Goal: Task Accomplishment & Management: Complete application form

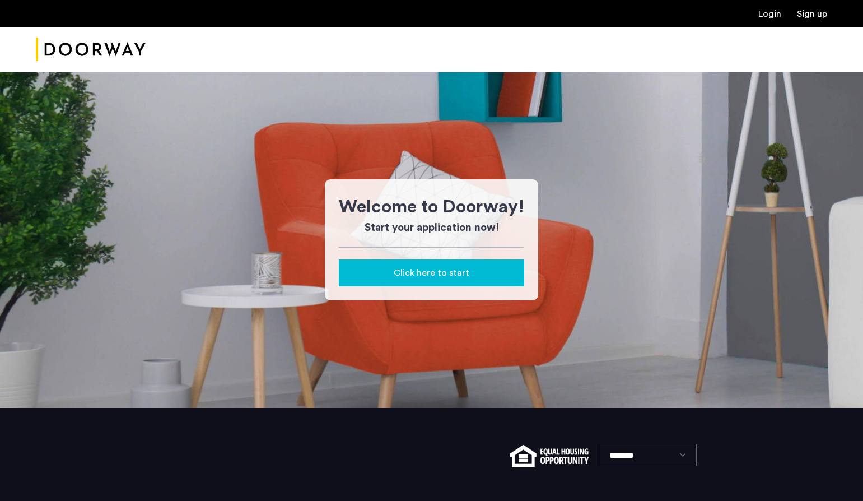
click at [438, 269] on span "Click here to start" at bounding box center [432, 272] width 76 height 13
click at [450, 281] on button "Click here to start" at bounding box center [431, 272] width 185 height 27
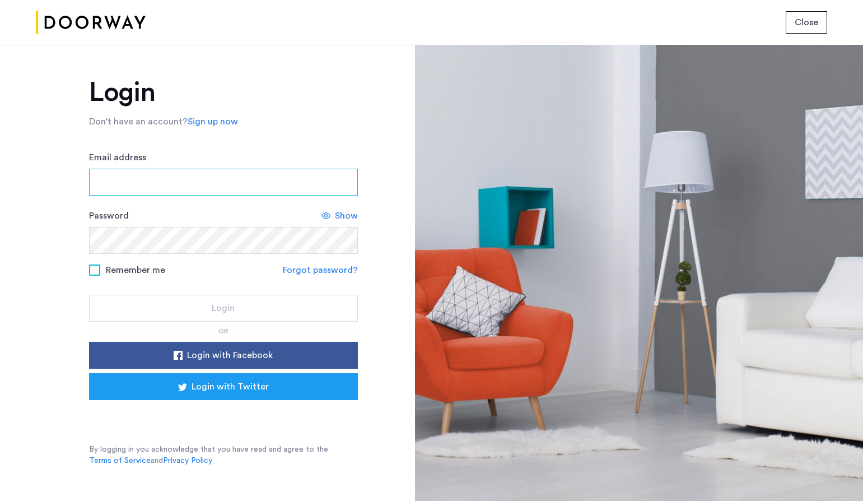
click at [208, 175] on input "Email address" at bounding box center [223, 182] width 269 height 27
type input "**********"
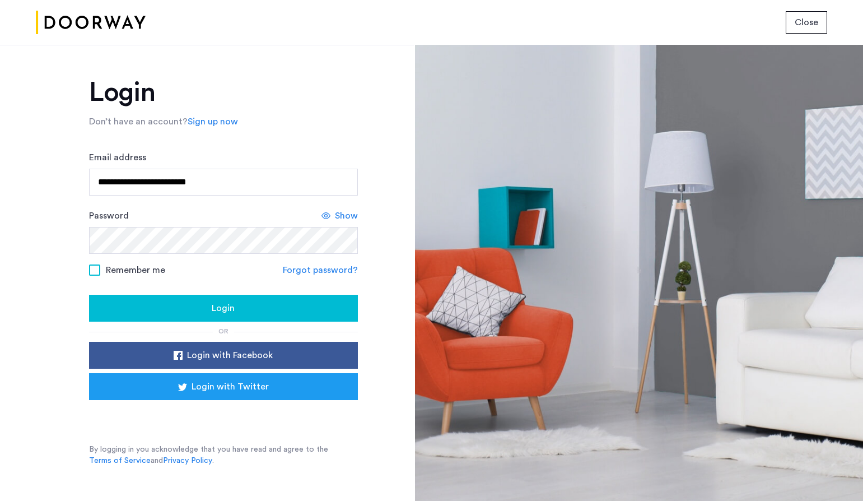
click at [343, 219] on span "Show" at bounding box center [346, 215] width 23 height 13
click at [106, 267] on span "Remember me" at bounding box center [135, 269] width 59 height 13
click at [156, 315] on button "Login" at bounding box center [223, 308] width 269 height 27
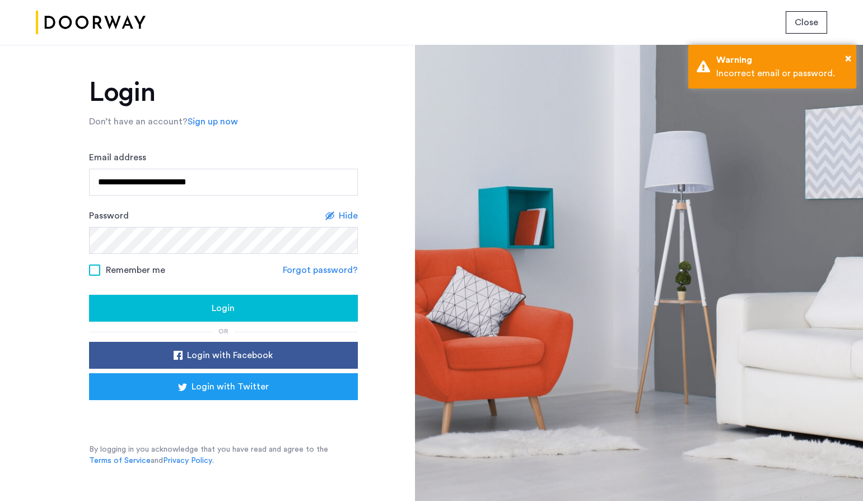
click at [179, 316] on button "Login" at bounding box center [223, 308] width 269 height 27
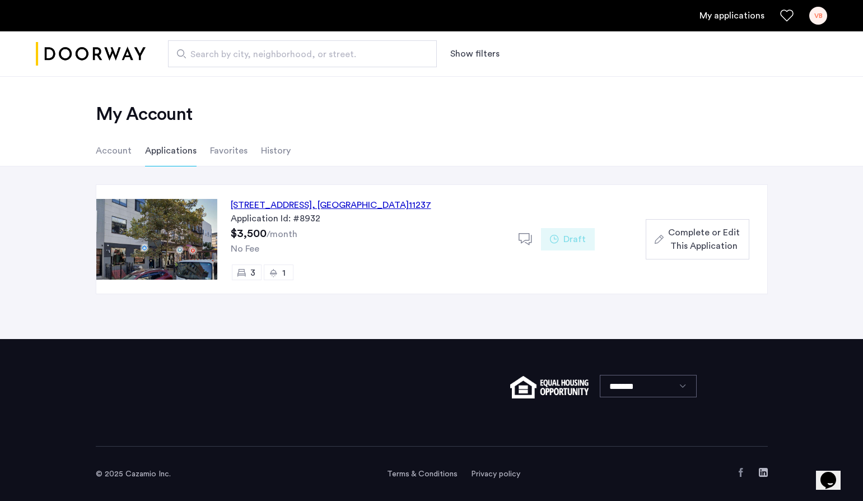
click at [376, 208] on div "204 Irving Avenue, Unit 2R, Brooklyn , NY 11237" at bounding box center [331, 204] width 200 height 13
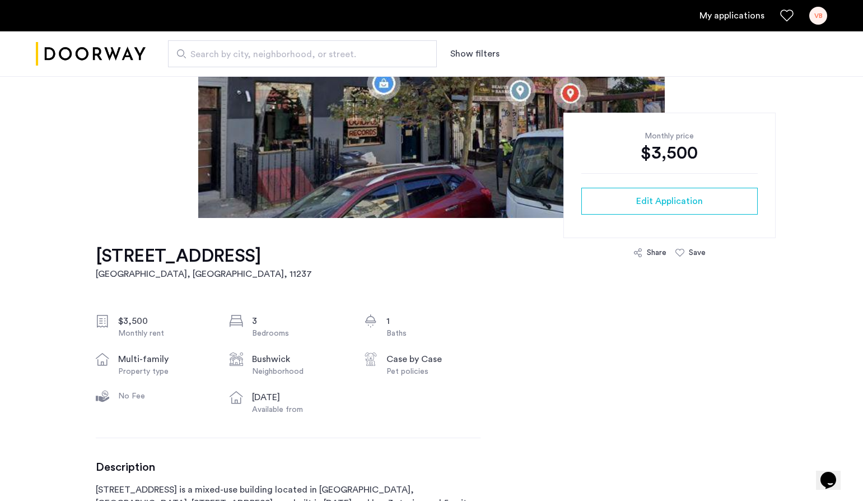
scroll to position [81, 0]
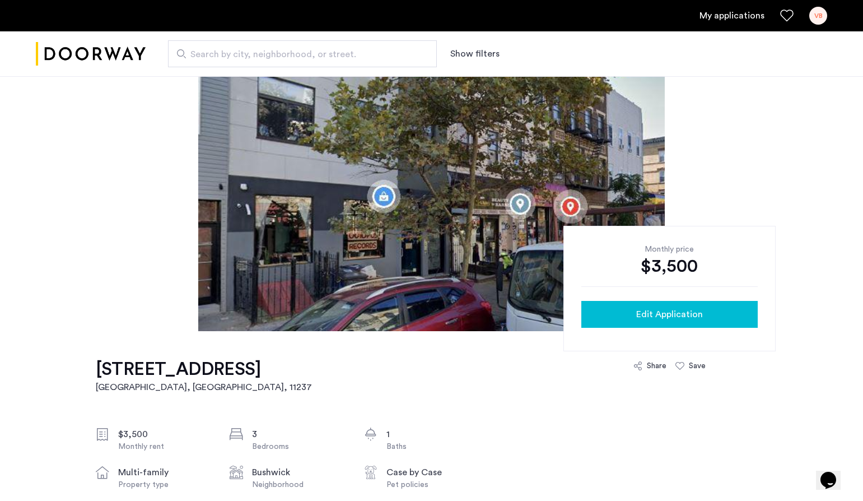
click at [650, 313] on span "Edit Application" at bounding box center [669, 313] width 67 height 13
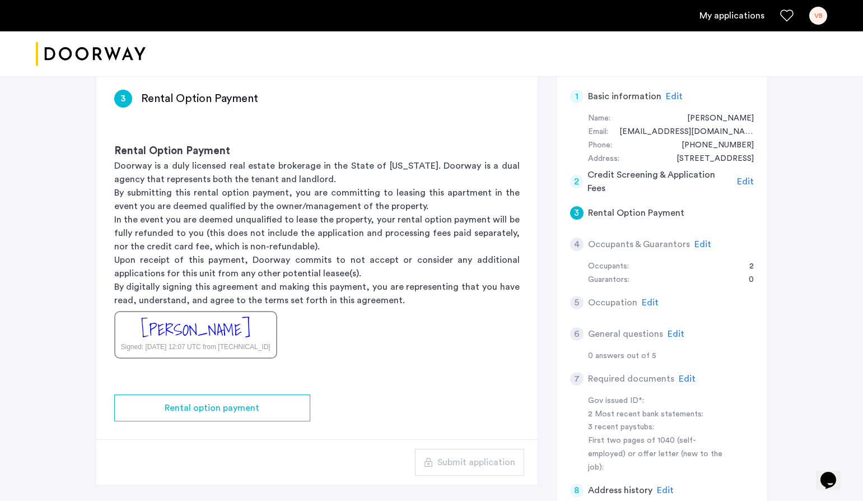
scroll to position [85, 0]
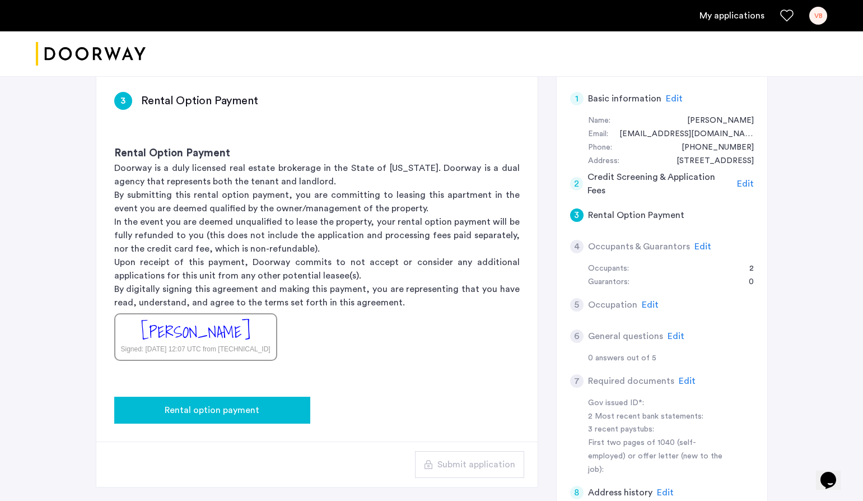
click at [211, 415] on span "Rental option payment" at bounding box center [212, 409] width 95 height 13
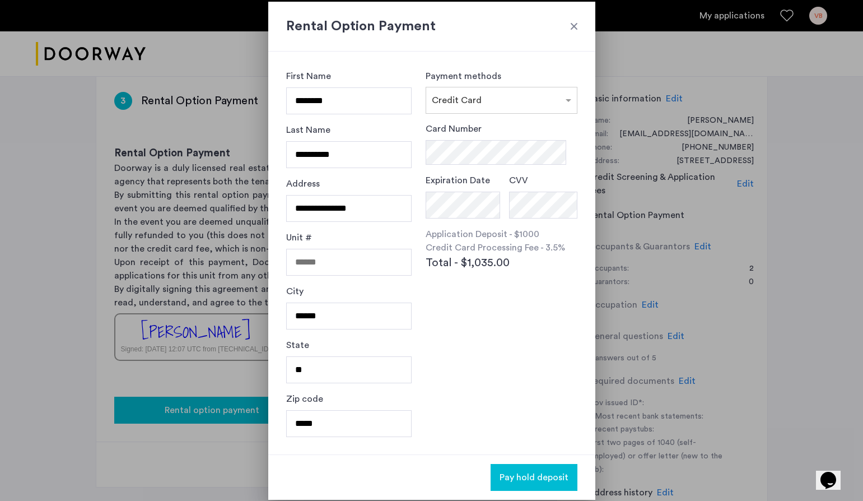
scroll to position [0, 0]
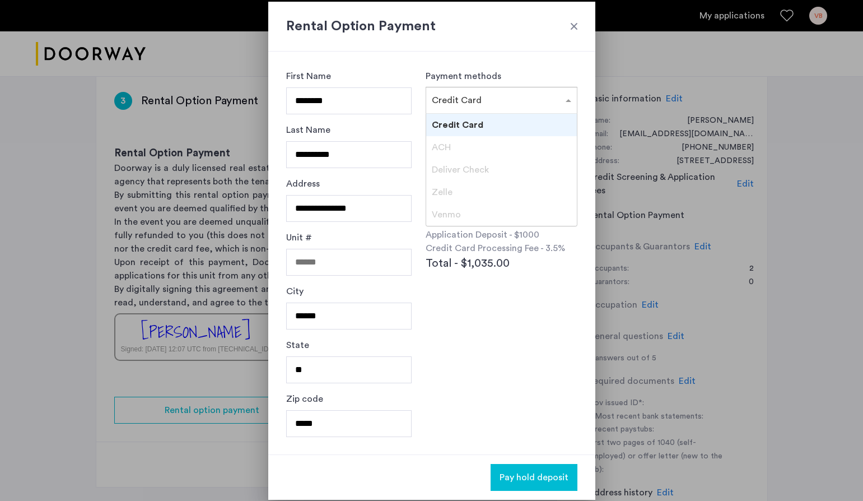
click at [477, 106] on div "× Credit Card" at bounding box center [457, 100] width 50 height 13
click at [463, 128] on span "Credit Card" at bounding box center [458, 124] width 52 height 9
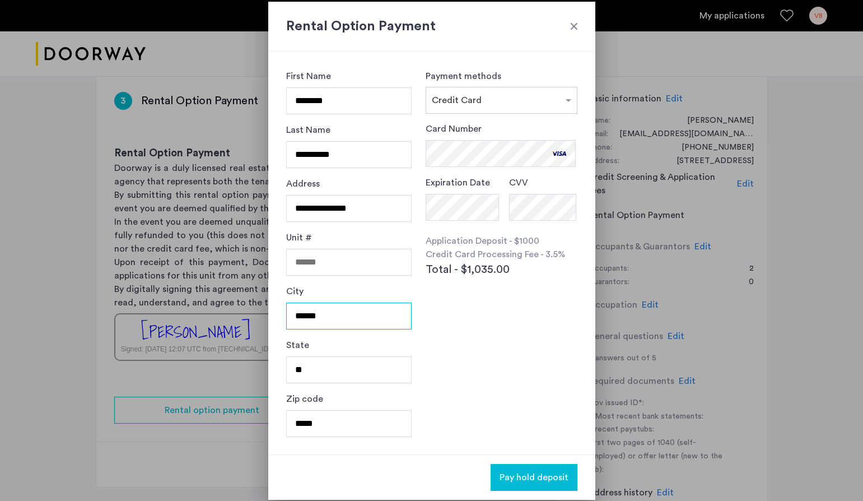
click at [390, 304] on input "******" at bounding box center [349, 315] width 126 height 27
click at [503, 328] on div "Card Number Expiration Date CVV Application Deposit - $1000 Credit Card Process…" at bounding box center [501, 225] width 151 height 206
click at [516, 478] on span "Pay hold deposit" at bounding box center [533, 476] width 69 height 13
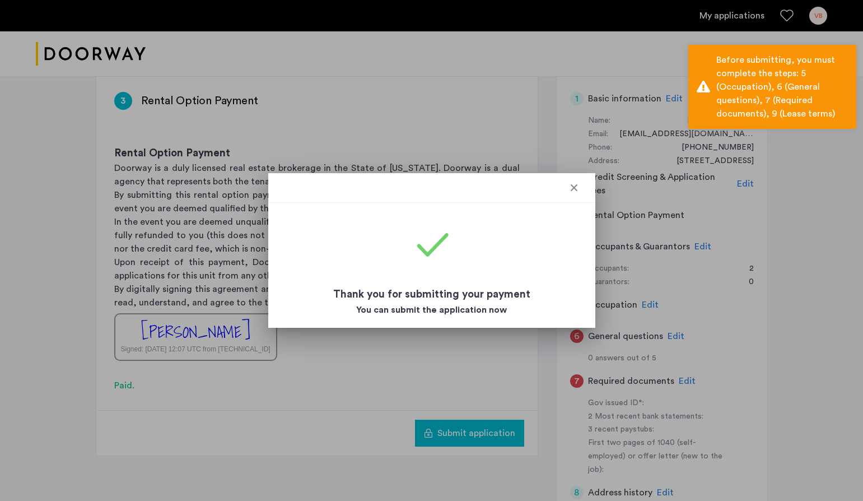
click at [578, 188] on div at bounding box center [573, 187] width 11 height 11
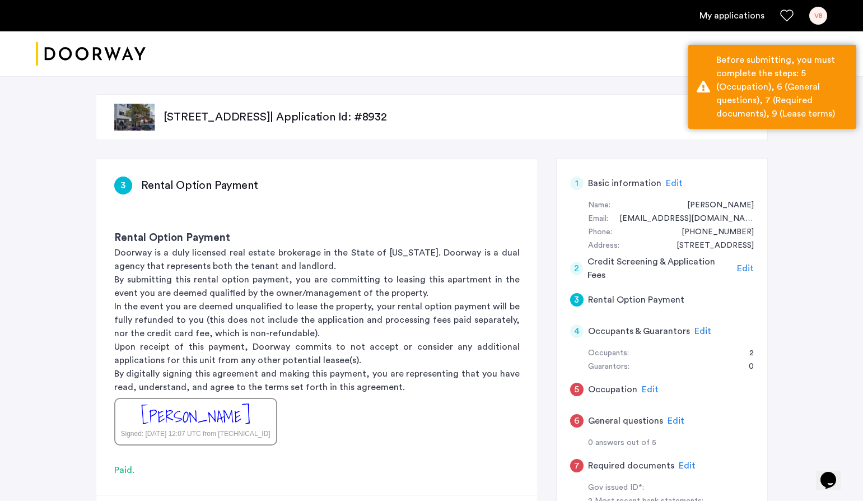
scroll to position [85, 0]
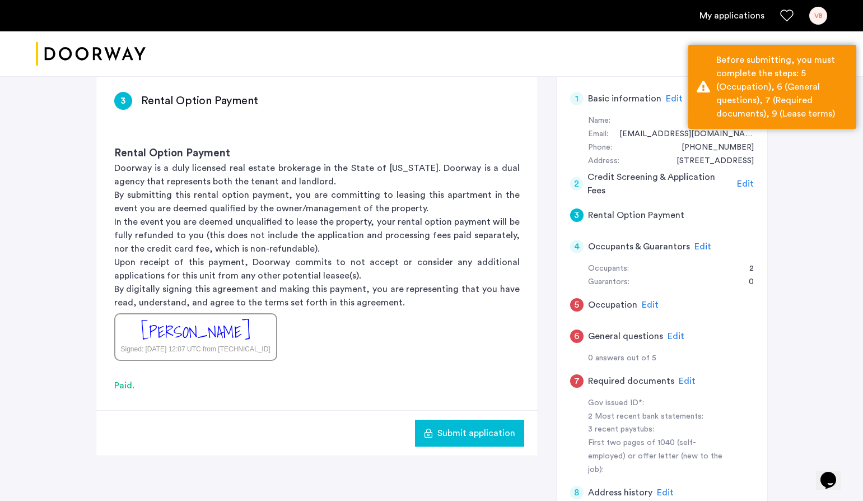
click at [639, 303] on div "5 Occupation Edit" at bounding box center [662, 304] width 184 height 31
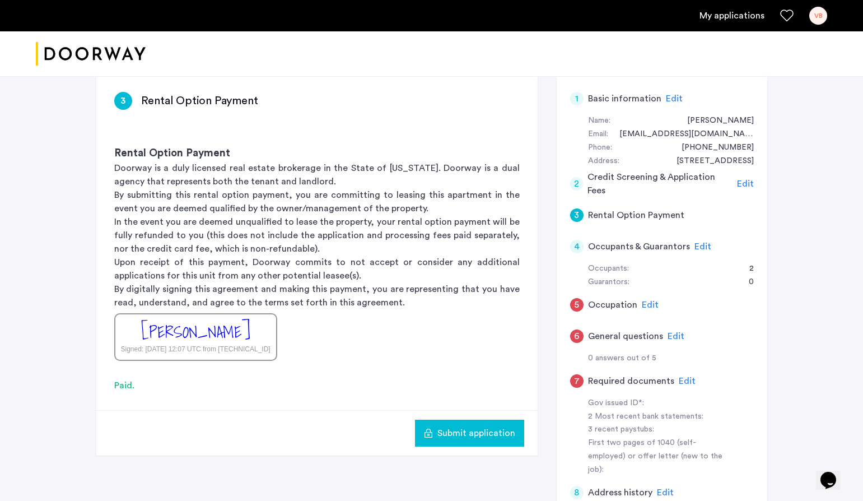
click at [698, 242] on span "Edit" at bounding box center [702, 246] width 17 height 9
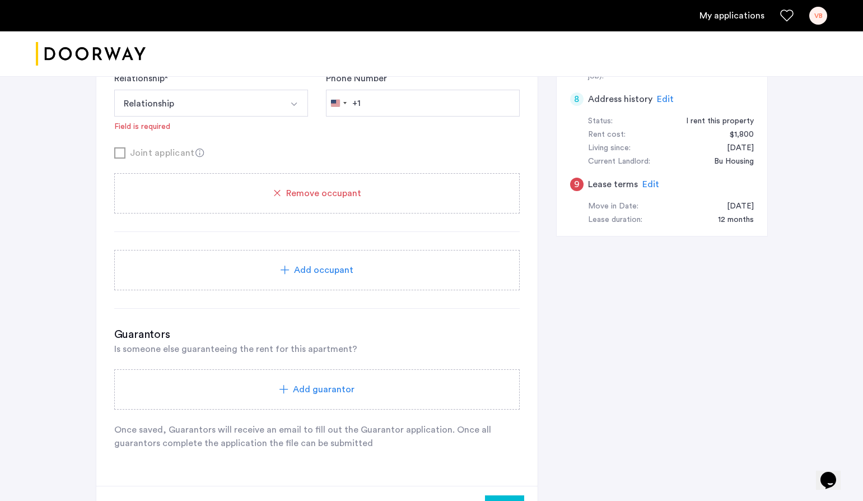
scroll to position [487, 0]
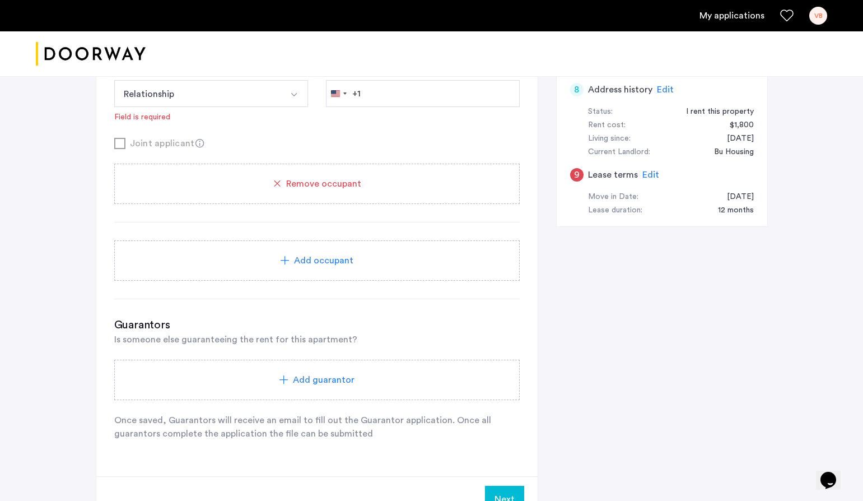
click at [292, 267] on div "Add occupant" at bounding box center [317, 260] width 379 height 13
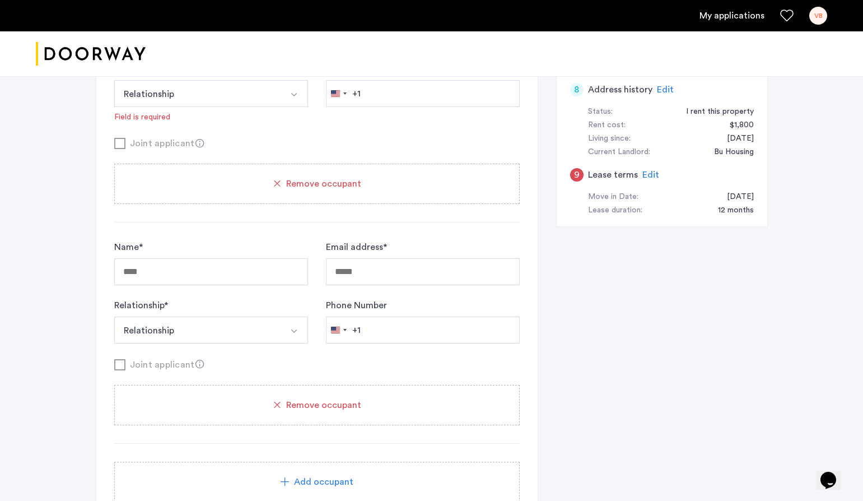
scroll to position [0, 0]
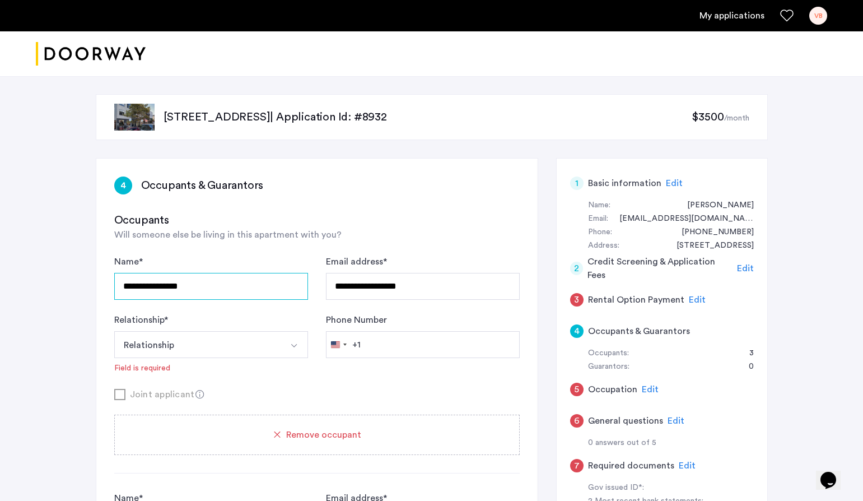
drag, startPoint x: 211, startPoint y: 292, endPoint x: 94, endPoint y: 287, distance: 117.2
type input "**********"
click at [240, 347] on button "Relationship" at bounding box center [197, 344] width 167 height 27
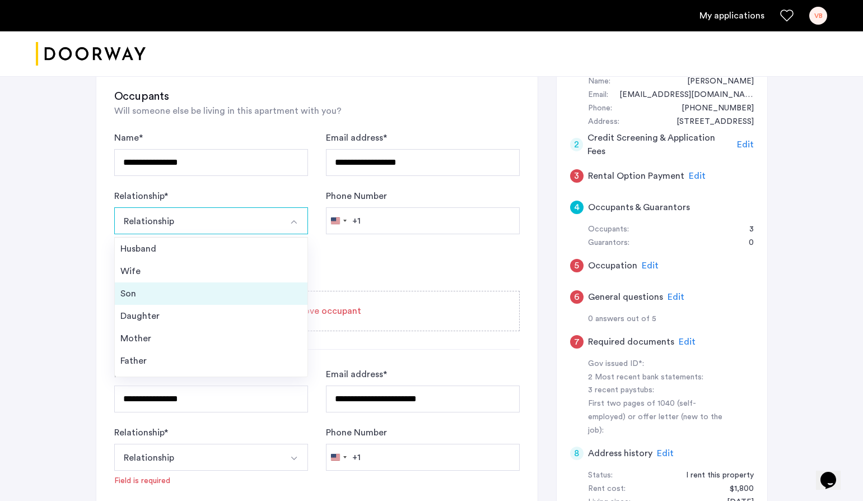
scroll to position [40, 0]
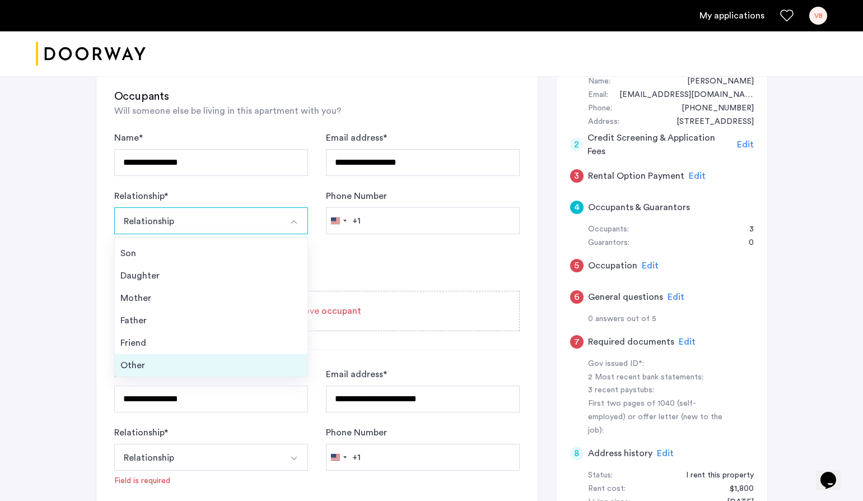
click at [173, 360] on div "Other" at bounding box center [210, 364] width 181 height 13
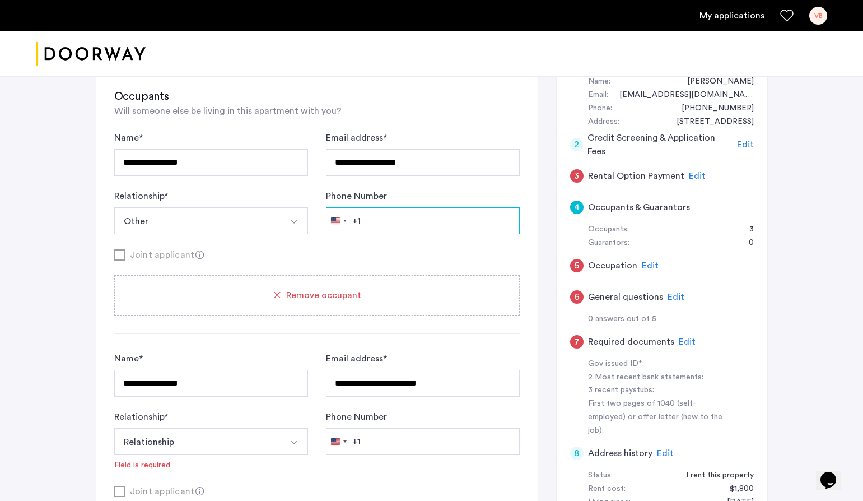
click at [364, 222] on input "Phone Number" at bounding box center [423, 220] width 194 height 27
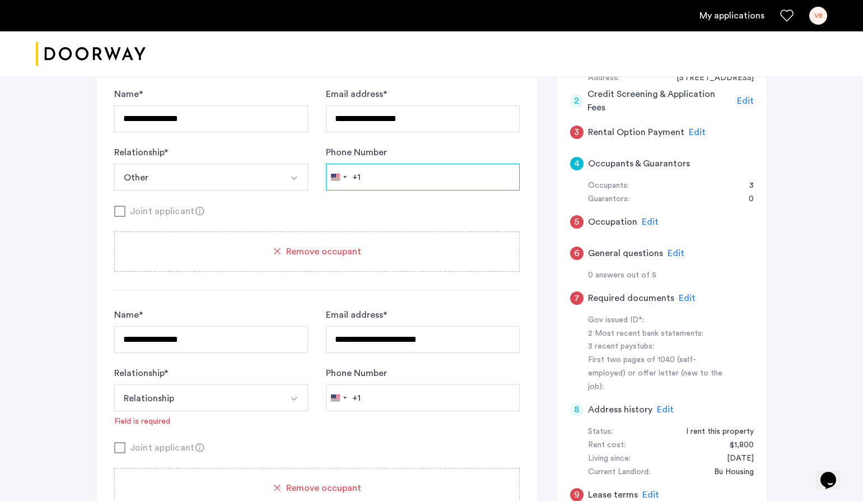
scroll to position [187, 0]
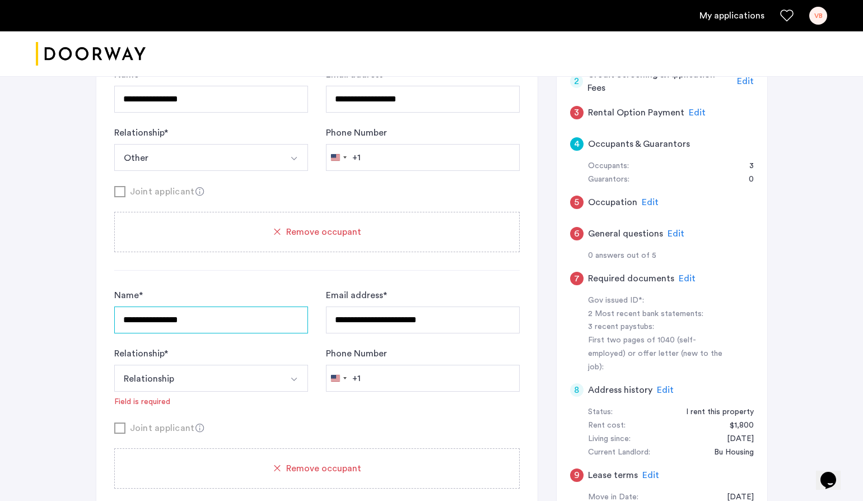
drag, startPoint x: 238, startPoint y: 319, endPoint x: 104, endPoint y: 318, distance: 134.4
click at [104, 318] on div "**********" at bounding box center [316, 476] width 441 height 1010
type input "**********"
click at [378, 382] on input "Phone Number" at bounding box center [423, 378] width 194 height 27
type input "**********"
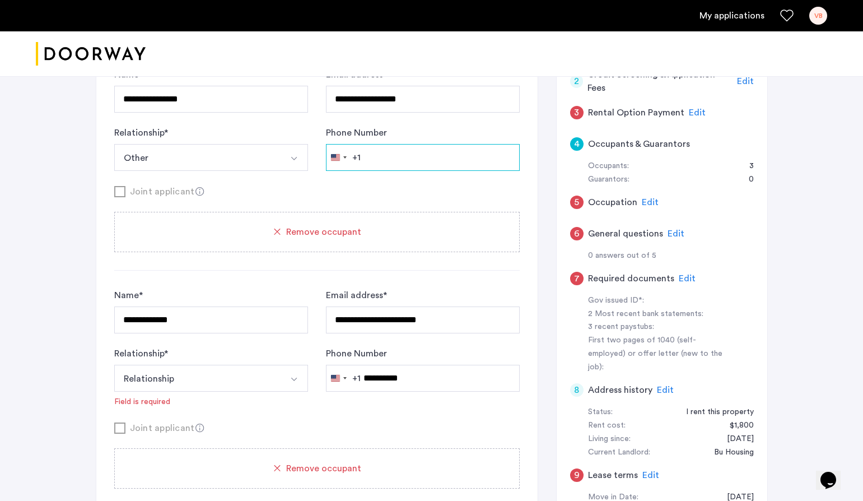
click at [377, 160] on input "Phone Number" at bounding box center [423, 157] width 194 height 27
type input "**********"
click at [305, 183] on form "**********" at bounding box center [316, 133] width 405 height 130
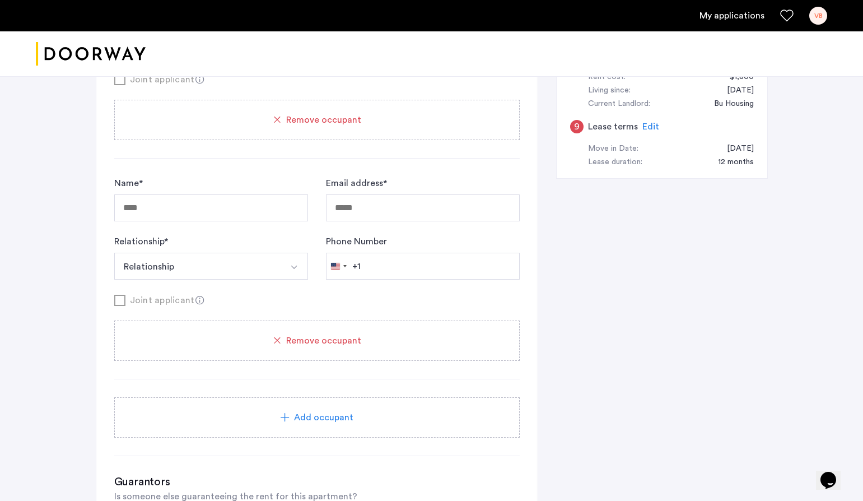
scroll to position [635, 0]
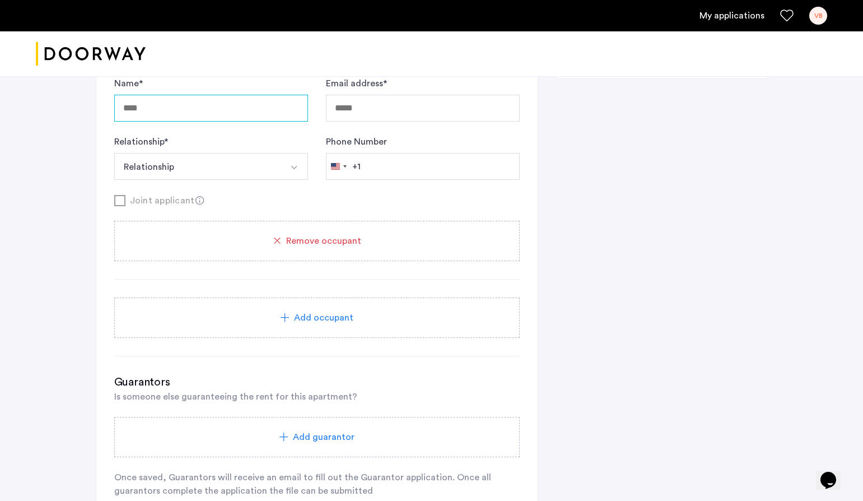
click at [209, 108] on input "Name *" at bounding box center [211, 108] width 194 height 27
type input "**********"
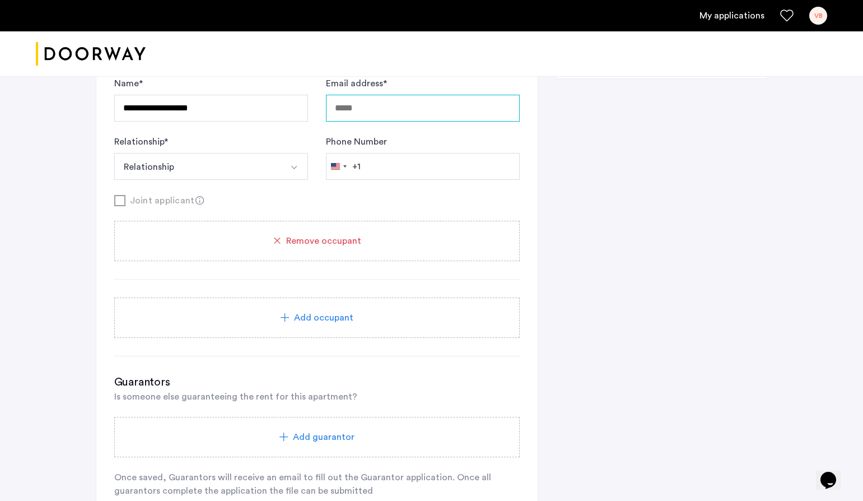
type input "**********"
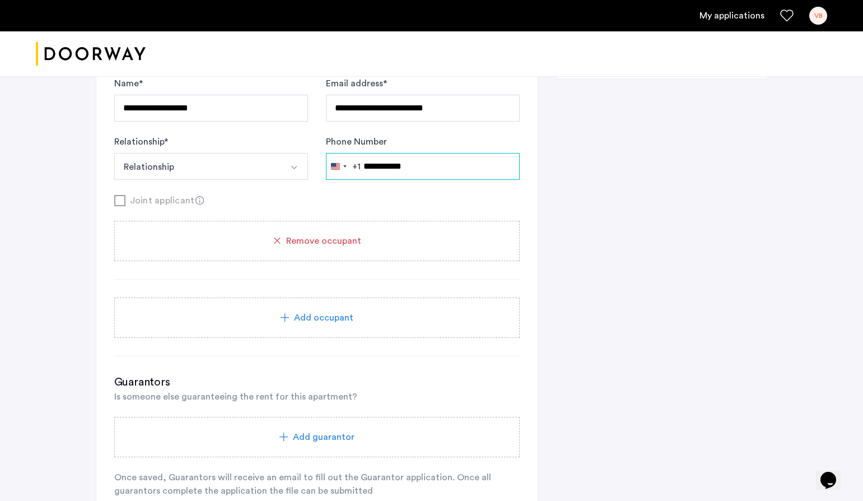
click at [368, 171] on input "**********" at bounding box center [423, 166] width 194 height 27
type input "**********"
click at [381, 191] on form "**********" at bounding box center [316, 142] width 405 height 130
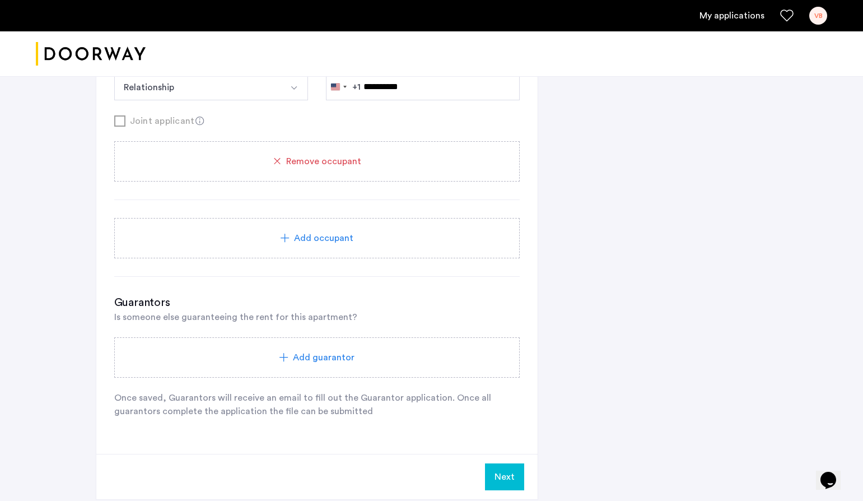
scroll to position [895, 0]
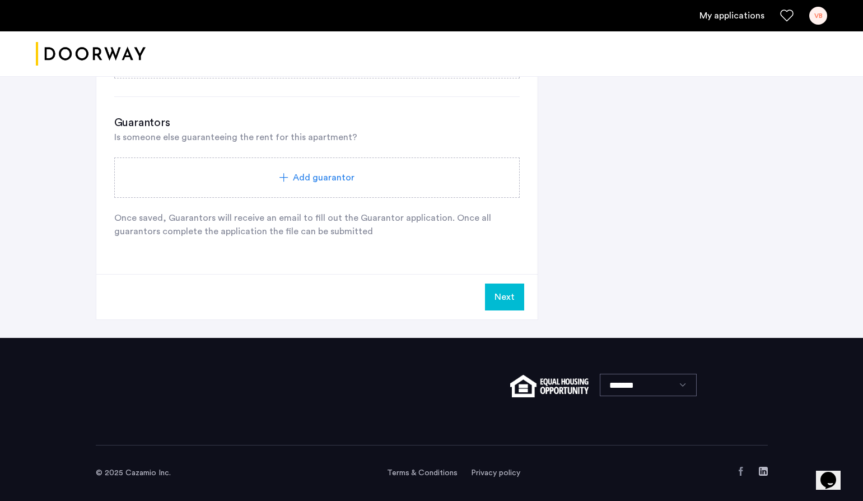
click at [389, 192] on div "Add guarantor" at bounding box center [316, 177] width 405 height 40
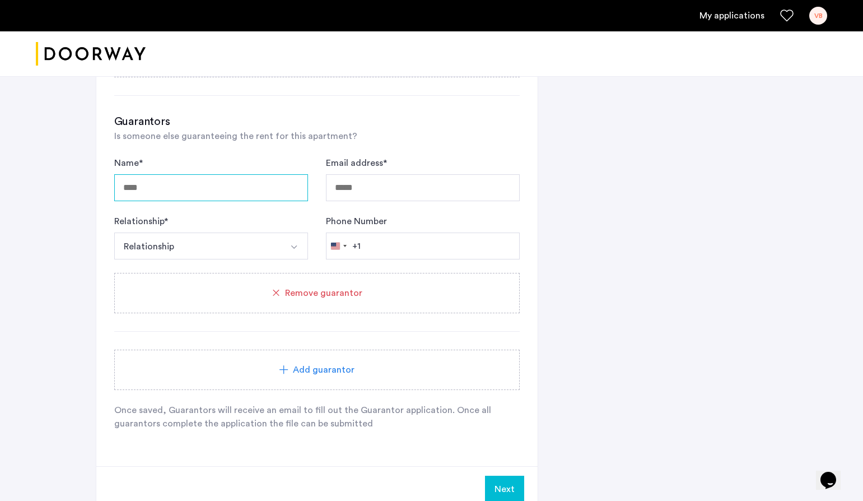
click at [176, 192] on input "Name *" at bounding box center [211, 187] width 194 height 27
click at [114, 232] on button "Relationship" at bounding box center [197, 245] width 167 height 27
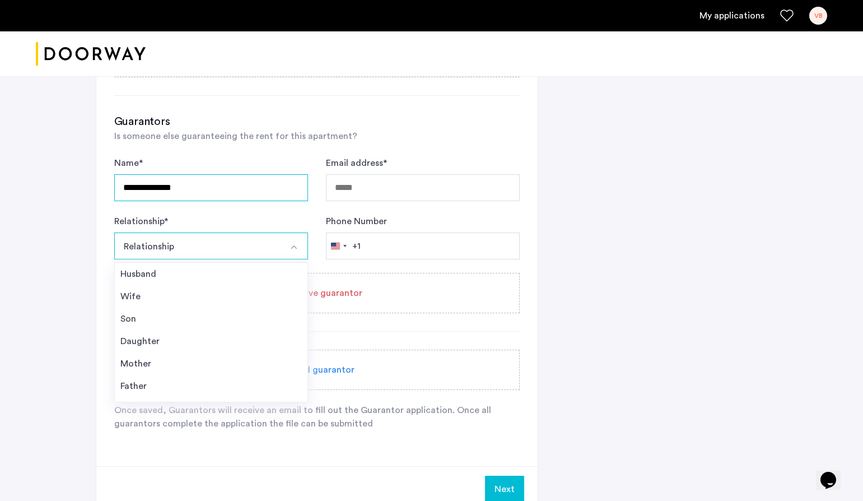
type input "**********"
click at [175, 236] on button "Relationship" at bounding box center [197, 245] width 167 height 27
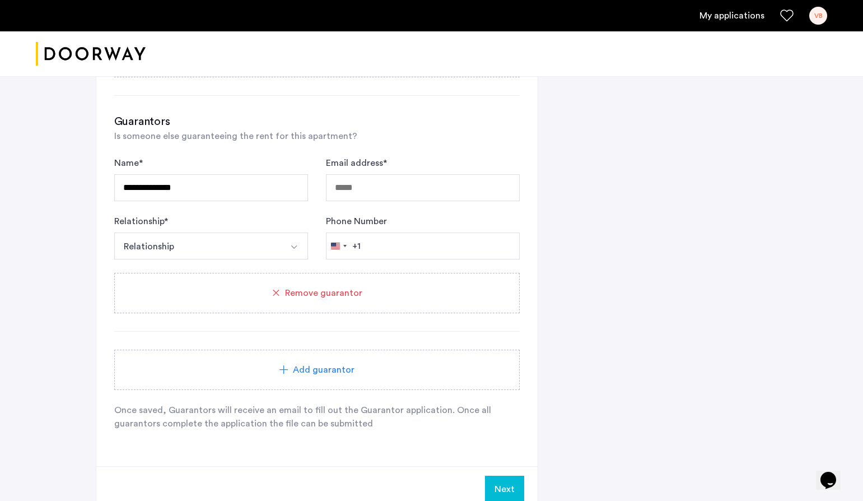
click at [176, 249] on button "Relationship" at bounding box center [197, 245] width 167 height 27
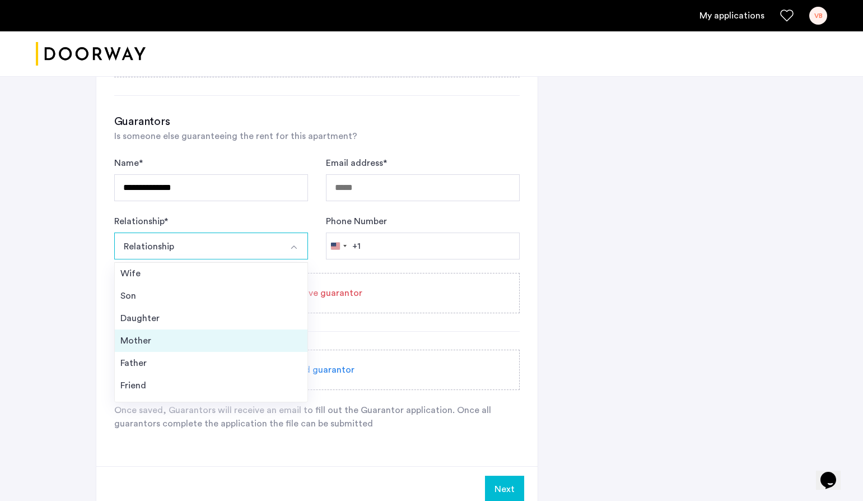
scroll to position [40, 0]
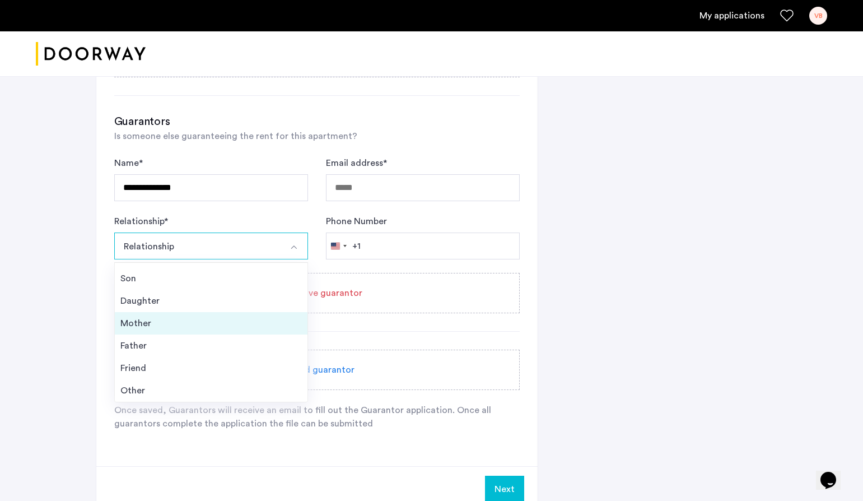
click at [165, 325] on div "Mother" at bounding box center [210, 322] width 181 height 13
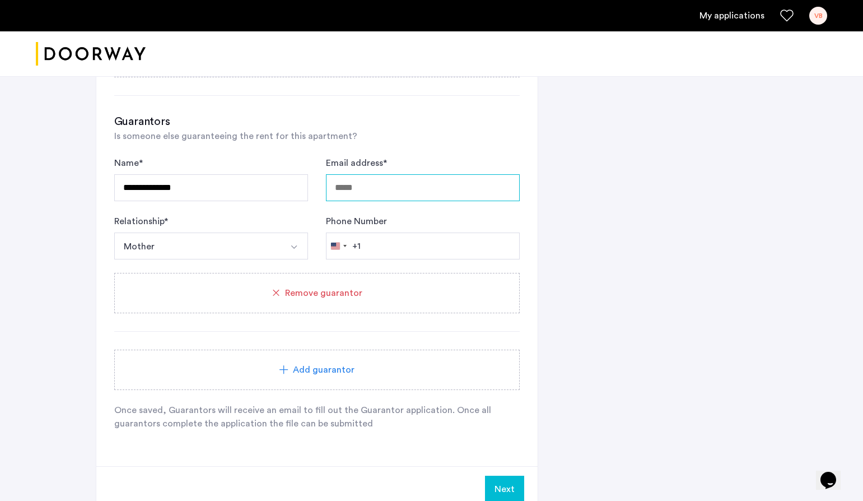
click at [372, 198] on input "Email address *" at bounding box center [423, 187] width 194 height 27
click at [407, 140] on div "Guarantors Is someone else guaranteeing the rent for this apartment?" at bounding box center [316, 128] width 405 height 29
click at [365, 194] on input "Email address *" at bounding box center [423, 187] width 194 height 27
paste input "**********"
type input "**********"
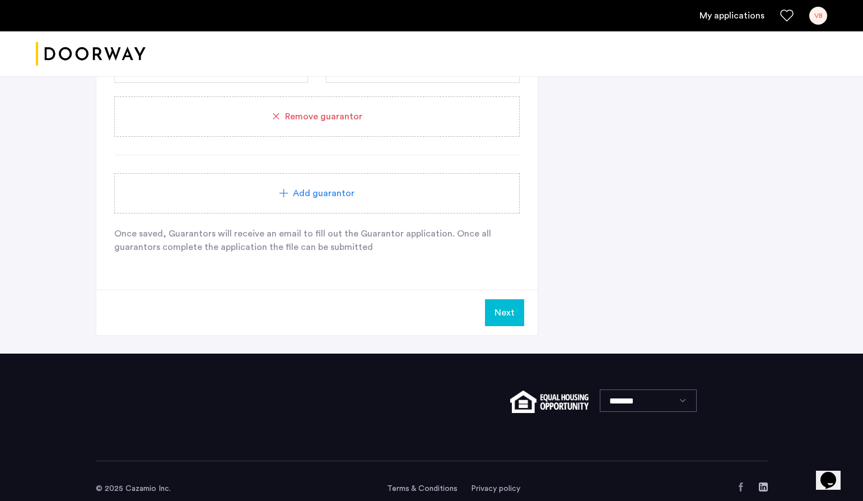
click at [513, 307] on button "Next" at bounding box center [504, 312] width 39 height 27
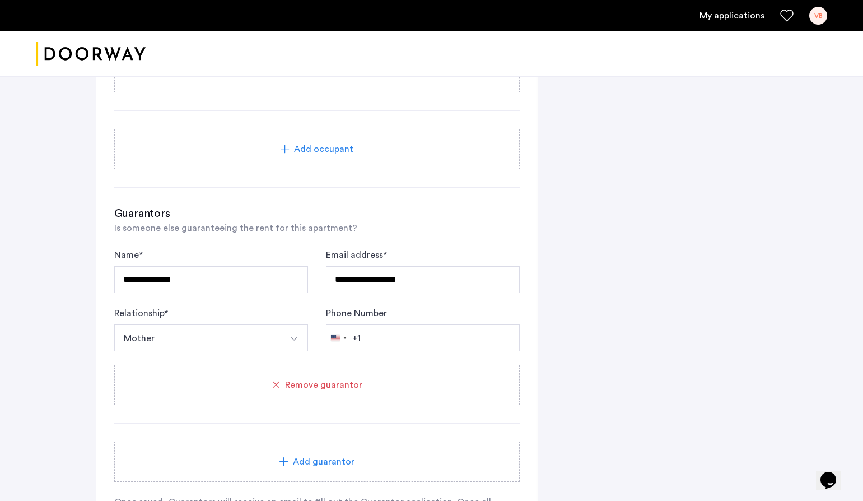
scroll to position [1104, 0]
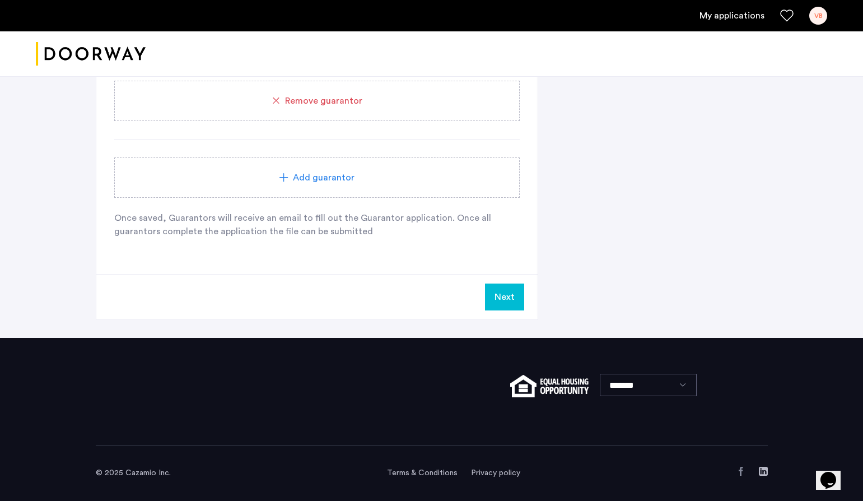
click at [502, 302] on button "Next" at bounding box center [504, 296] width 39 height 27
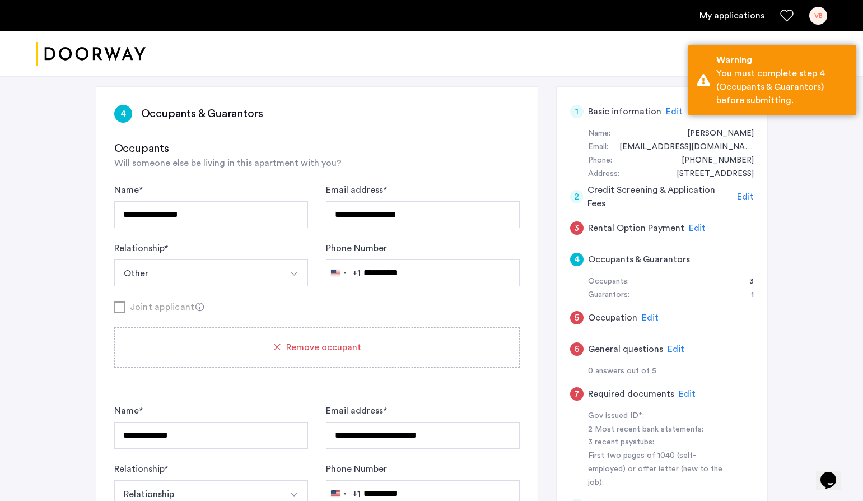
scroll to position [0, 0]
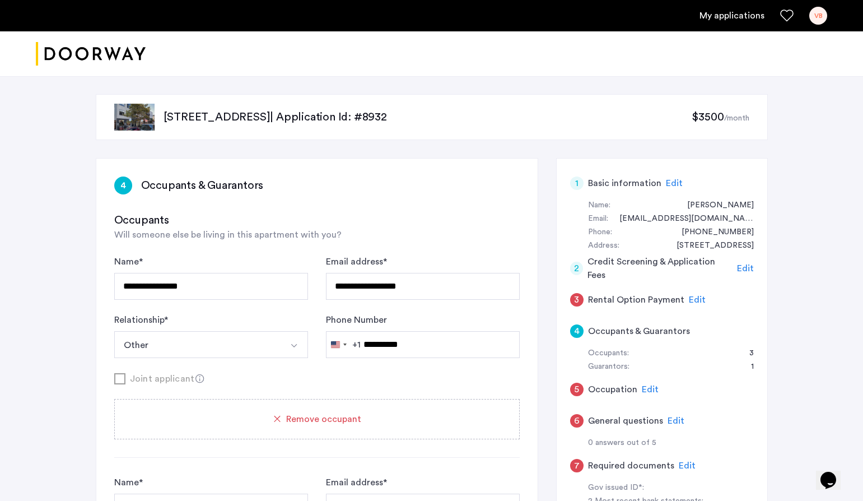
click at [691, 300] on span "Edit" at bounding box center [697, 299] width 17 height 9
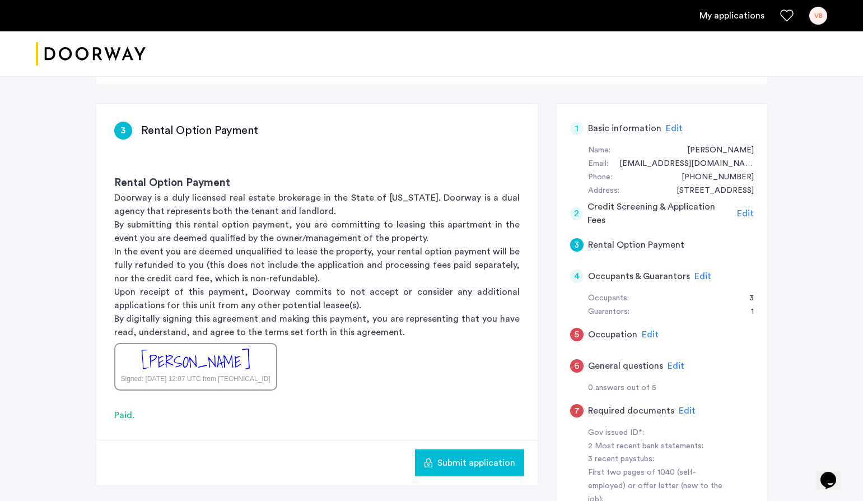
click at [578, 278] on div "4" at bounding box center [576, 275] width 13 height 13
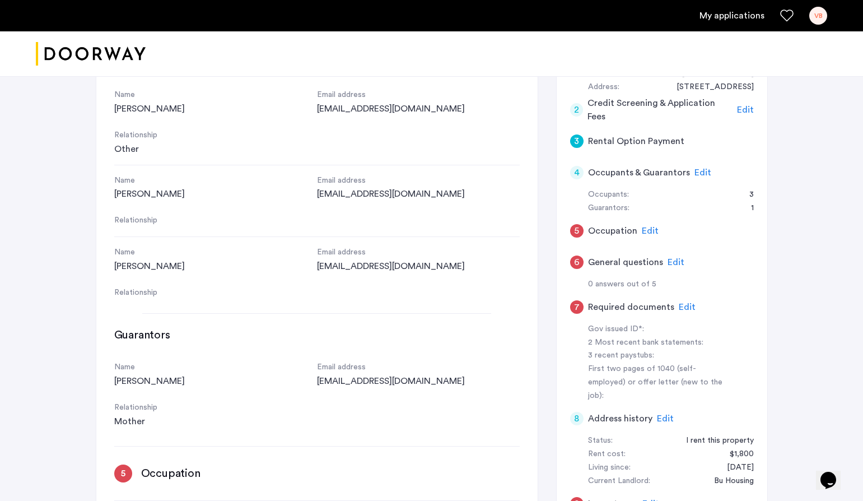
click at [578, 176] on div "4" at bounding box center [576, 172] width 13 height 13
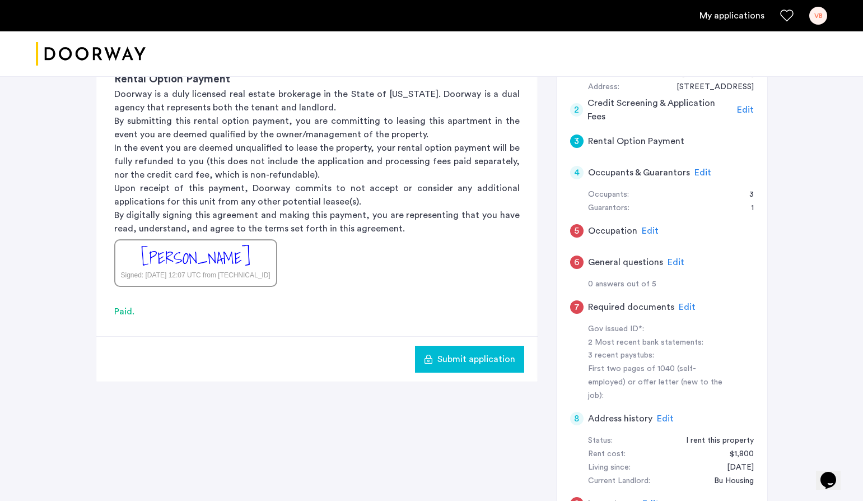
click at [456, 363] on span "Submit application" at bounding box center [476, 358] width 78 height 13
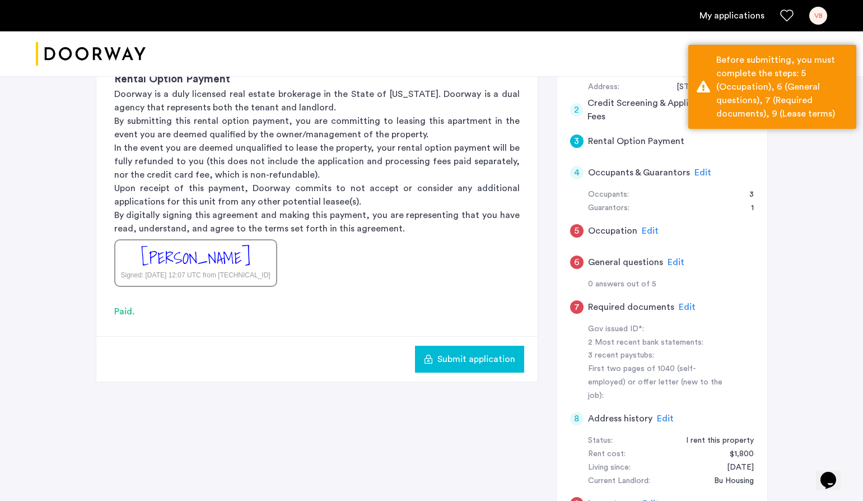
click at [578, 227] on div "5" at bounding box center [576, 230] width 13 height 13
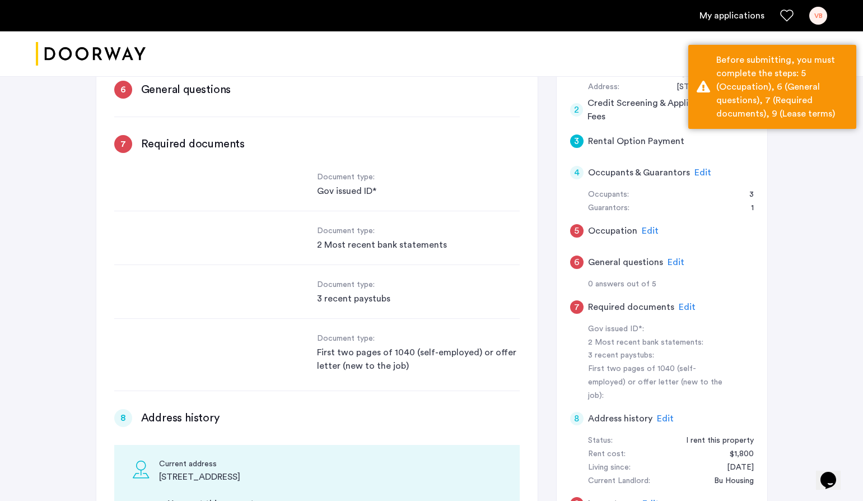
scroll to position [893, 0]
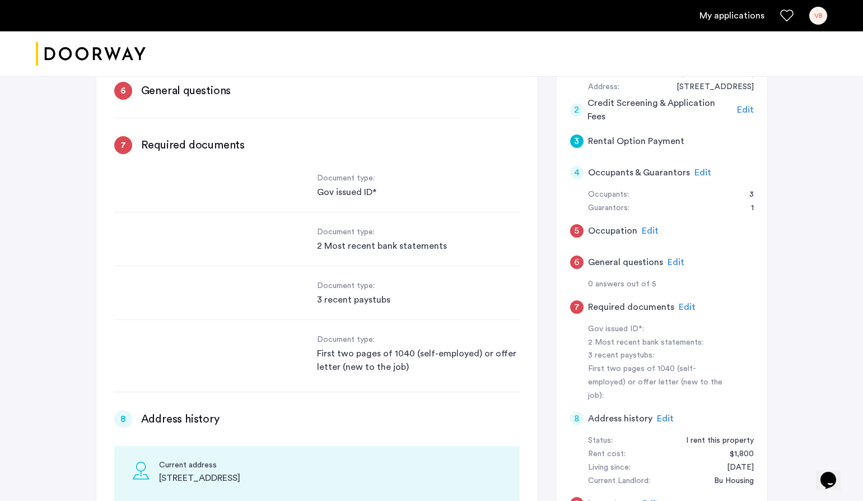
click at [264, 211] on div "Document type: Gov issued ID*" at bounding box center [316, 192] width 405 height 40
click at [365, 198] on div "Gov issued ID*" at bounding box center [418, 191] width 203 height 13
click at [377, 191] on div "Gov issued ID*" at bounding box center [418, 191] width 203 height 13
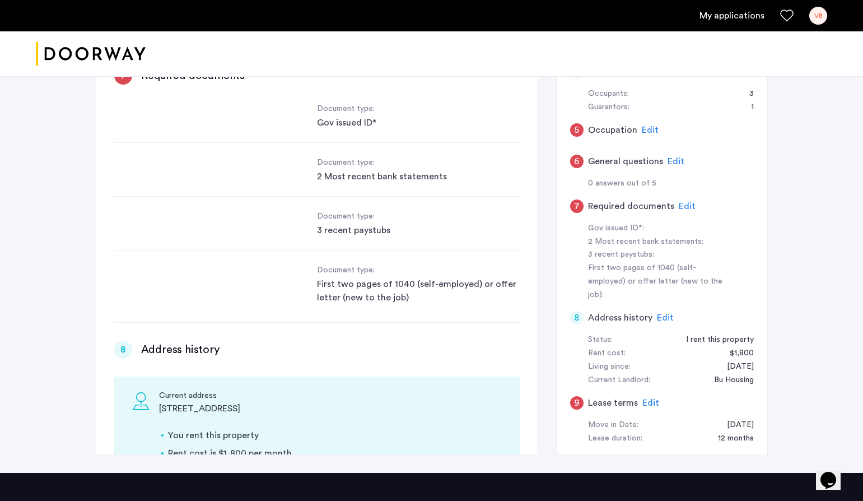
scroll to position [824, 0]
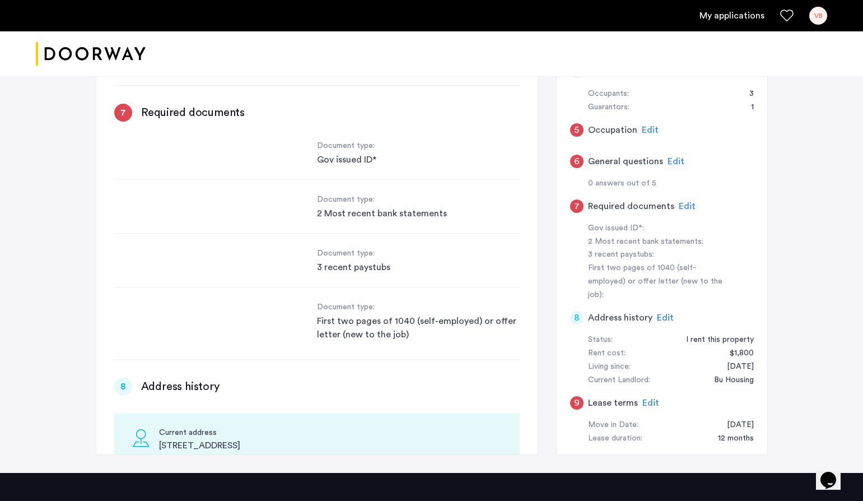
click at [370, 153] on div "Gov issued ID*" at bounding box center [418, 159] width 203 height 13
click at [223, 158] on div "Document type: Gov issued ID*" at bounding box center [316, 159] width 405 height 40
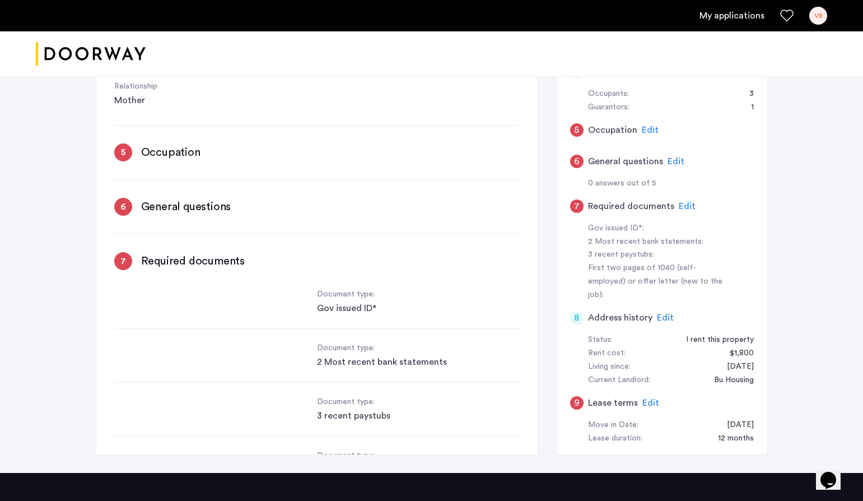
scroll to position [638, 0]
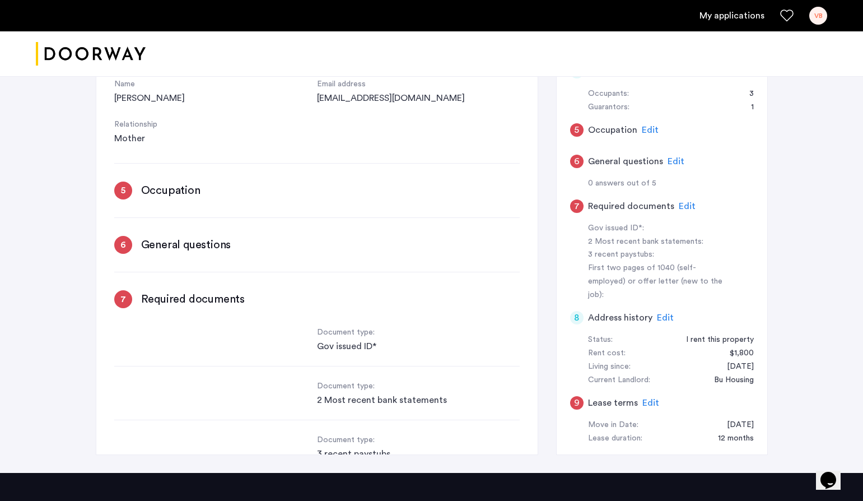
click at [128, 186] on div "5" at bounding box center [123, 190] width 18 height 18
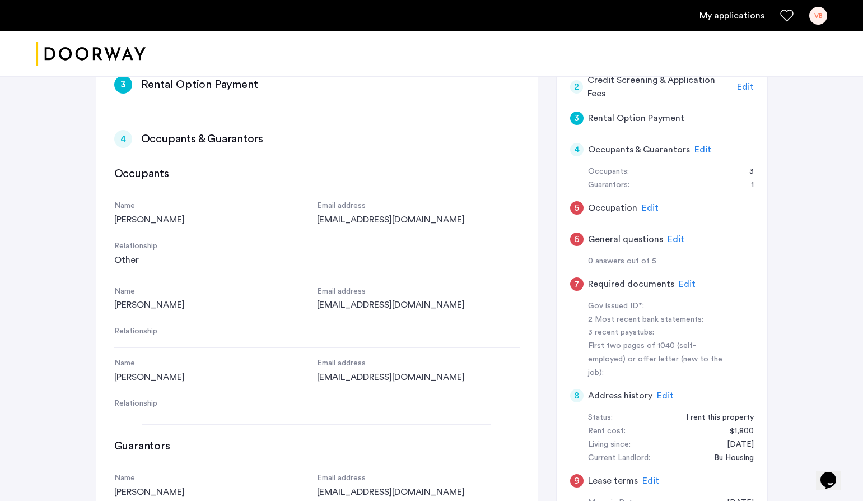
scroll to position [172, 0]
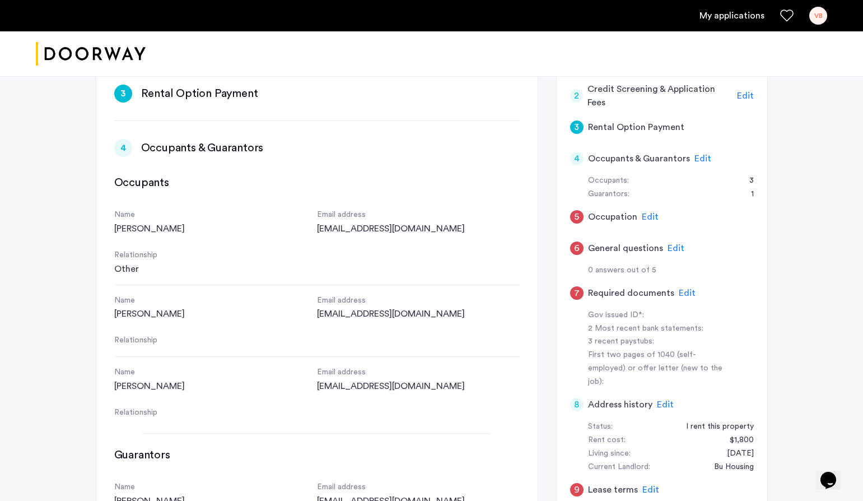
click at [576, 217] on div "5" at bounding box center [576, 216] width 13 height 13
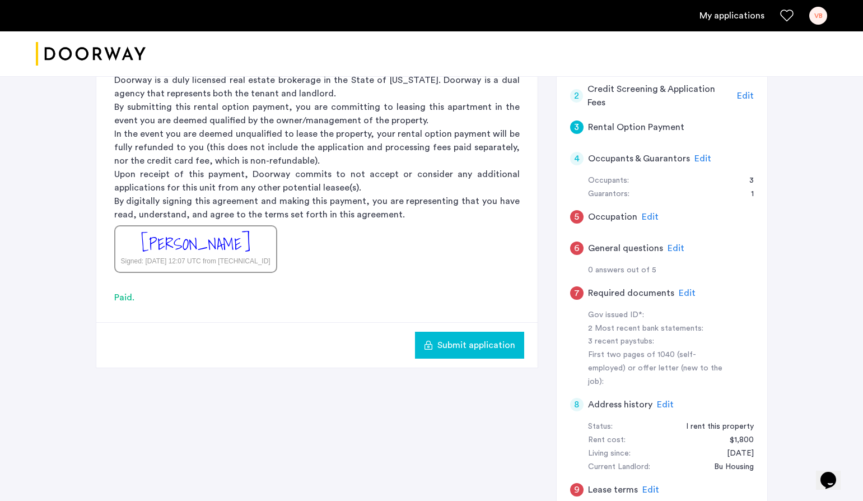
click at [580, 160] on div "4" at bounding box center [576, 158] width 13 height 13
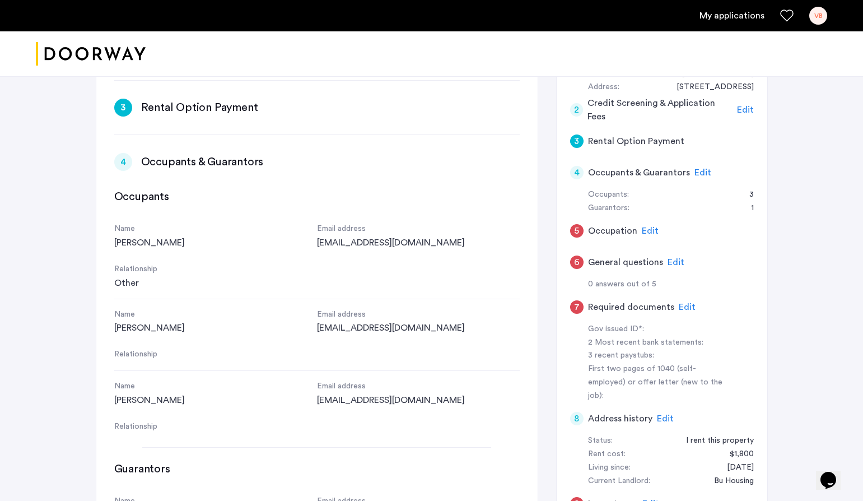
scroll to position [0, 0]
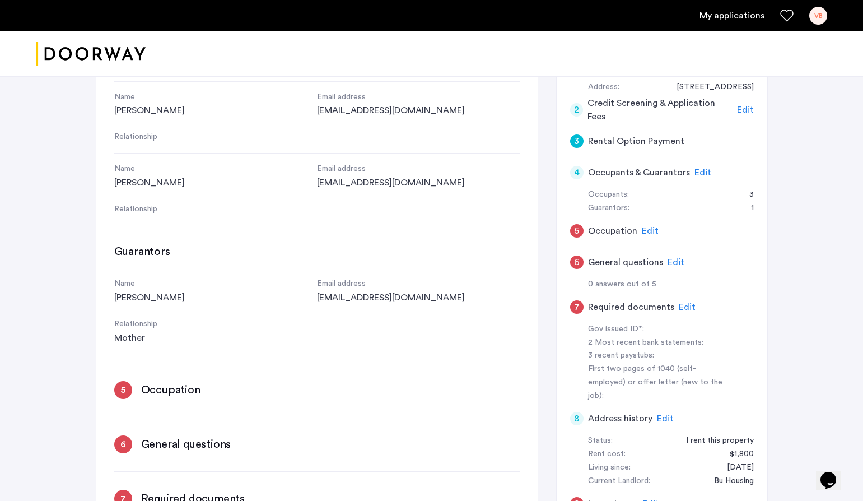
click at [132, 407] on div "4 Occupants & Guarantors Edit Occupants Name Theodore Endreny Email address end…" at bounding box center [316, 465] width 405 height 1058
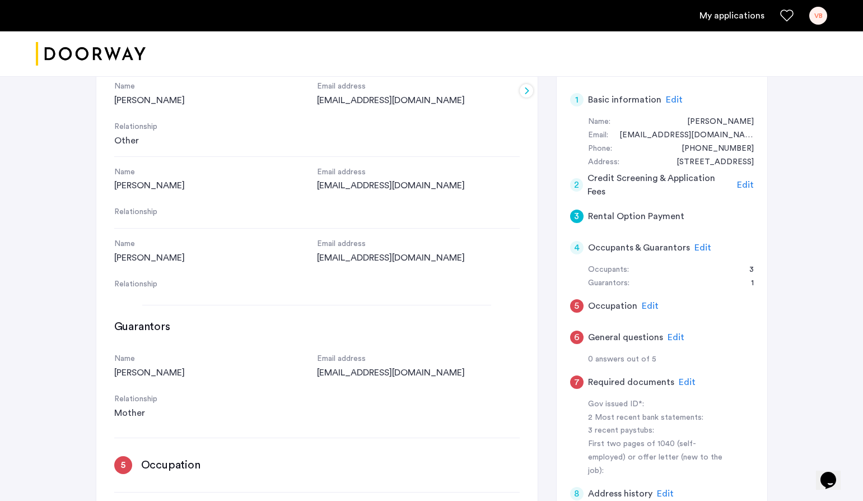
click at [642, 307] on span "Edit" at bounding box center [650, 305] width 17 height 9
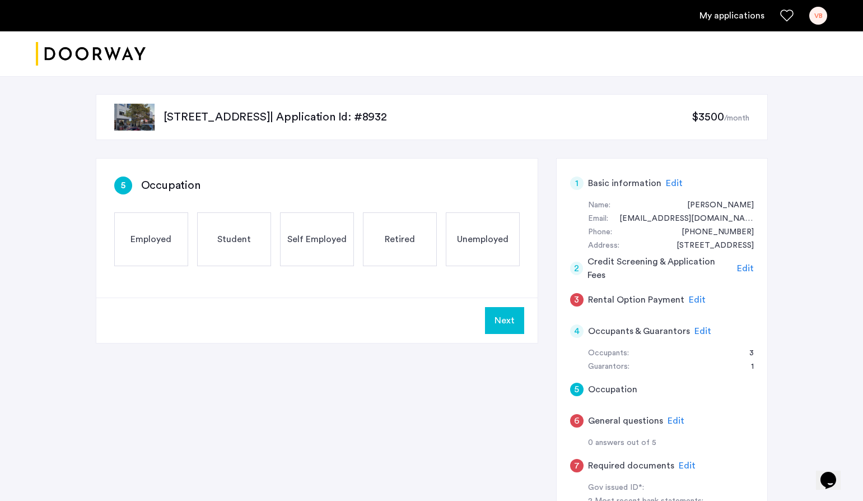
click at [158, 239] on span "Employed" at bounding box center [150, 238] width 41 height 13
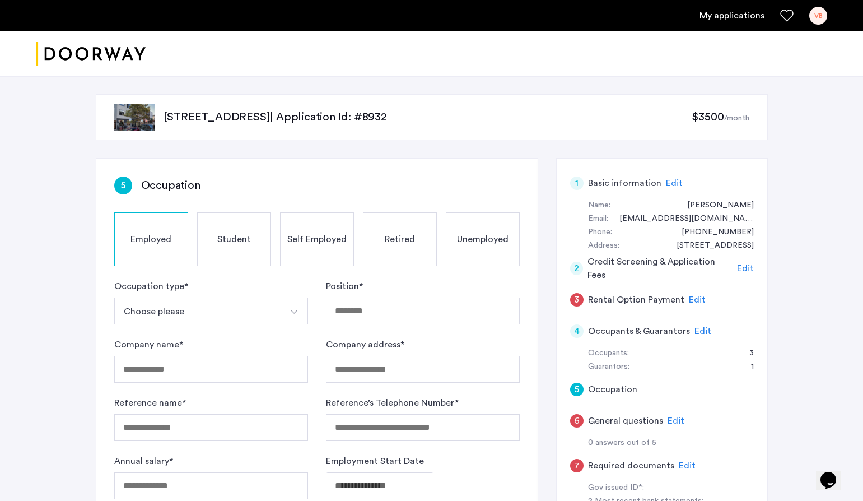
click at [194, 311] on button "Choose please" at bounding box center [197, 310] width 167 height 27
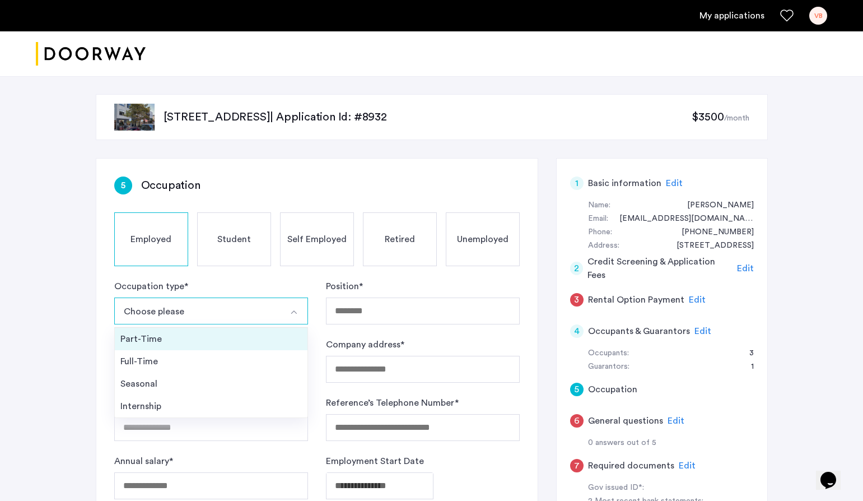
click at [170, 346] on li "Part-Time" at bounding box center [211, 339] width 193 height 22
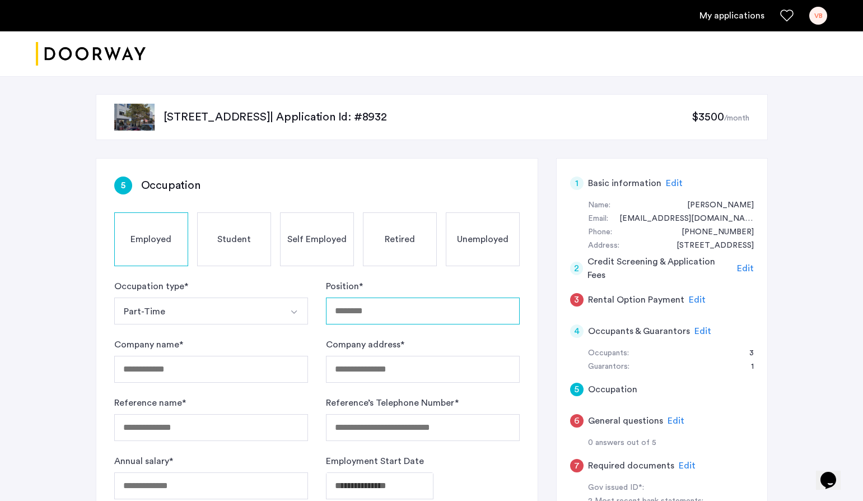
click at [379, 313] on input "Position *" at bounding box center [423, 310] width 194 height 27
type input "*"
click at [258, 315] on button "Part-Time" at bounding box center [197, 310] width 167 height 27
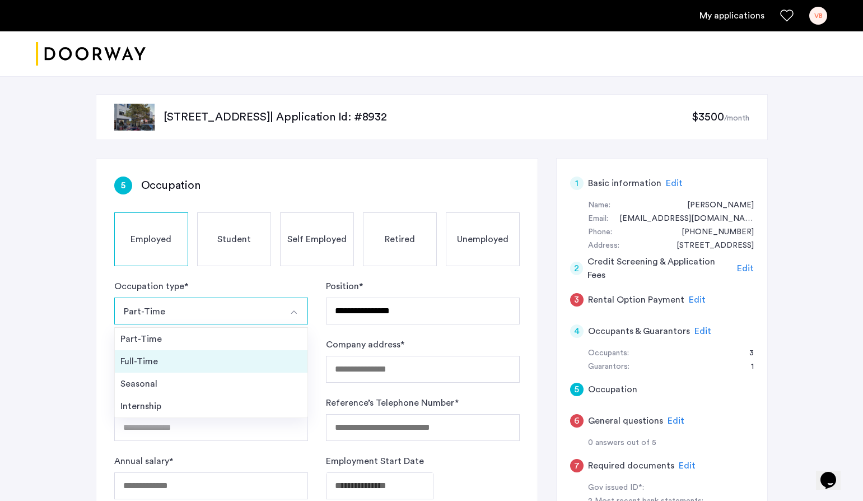
click at [241, 354] on div "Full-Time" at bounding box center [210, 360] width 181 height 13
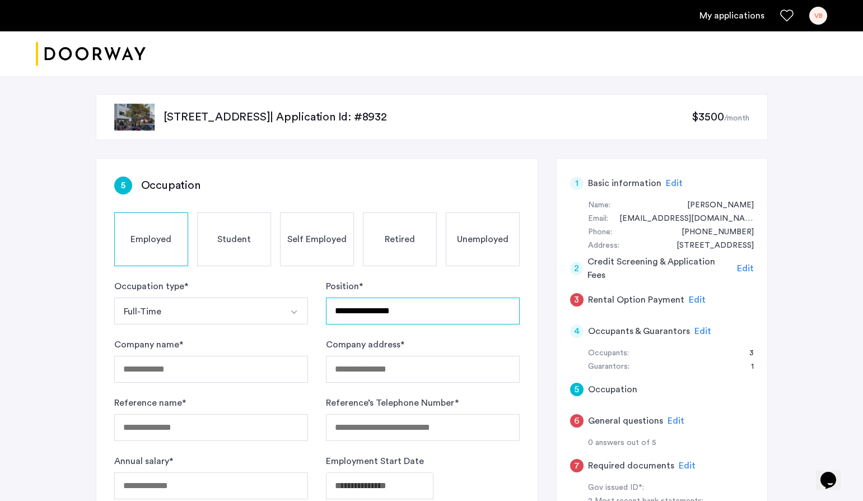
click at [372, 310] on input "**********" at bounding box center [423, 310] width 194 height 27
type input "**********"
click at [231, 362] on input "Company name *" at bounding box center [211, 369] width 194 height 27
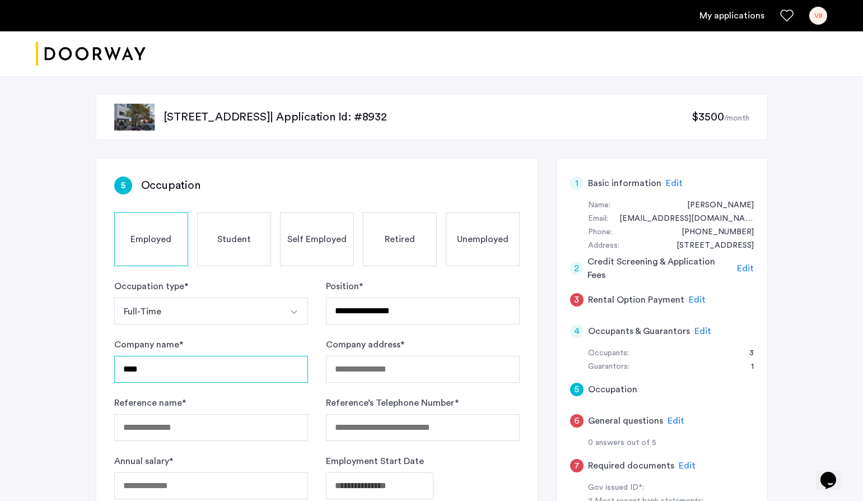
type input "****"
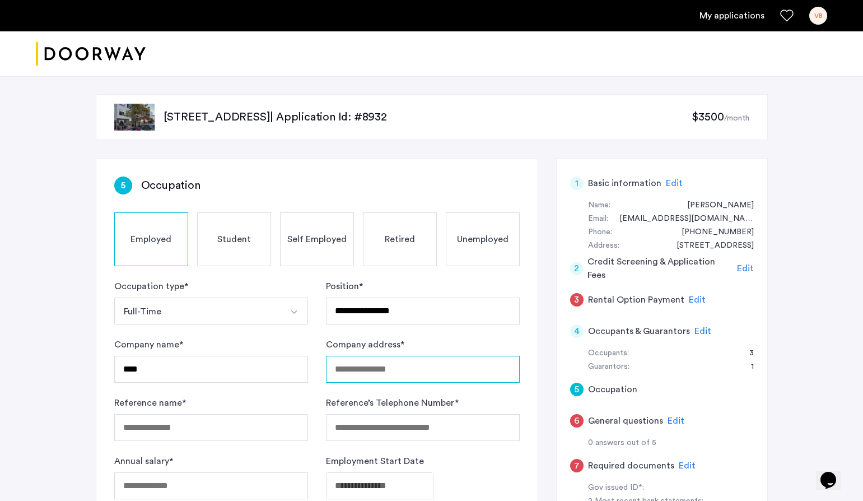
click at [383, 373] on input "Company address *" at bounding box center [423, 369] width 194 height 27
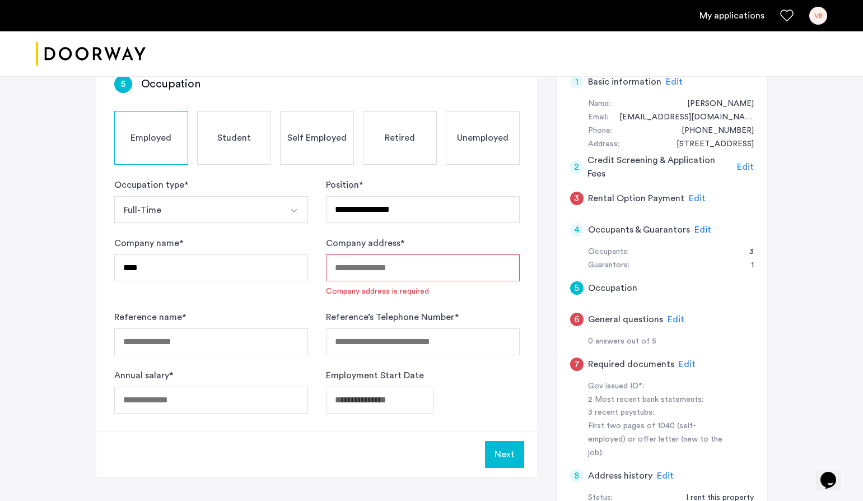
scroll to position [118, 0]
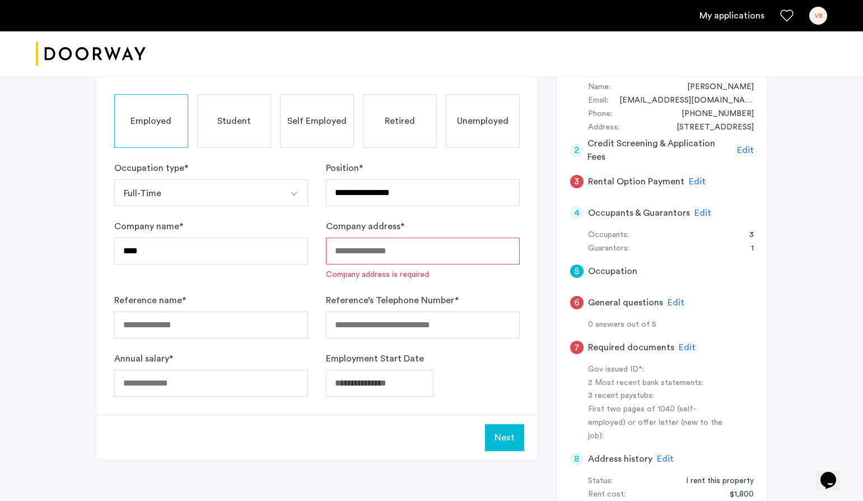
click at [418, 256] on input "Company address *" at bounding box center [423, 250] width 194 height 27
paste input "**********"
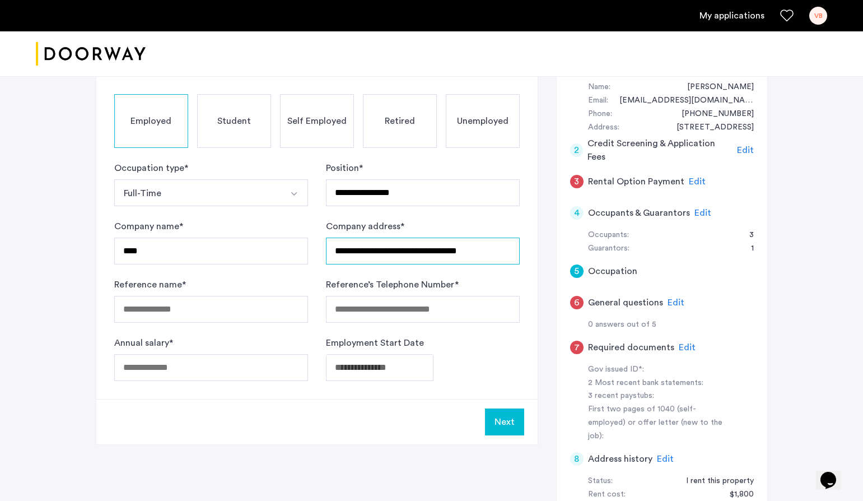
type input "**********"
click at [214, 307] on input "Reference name *" at bounding box center [211, 309] width 194 height 27
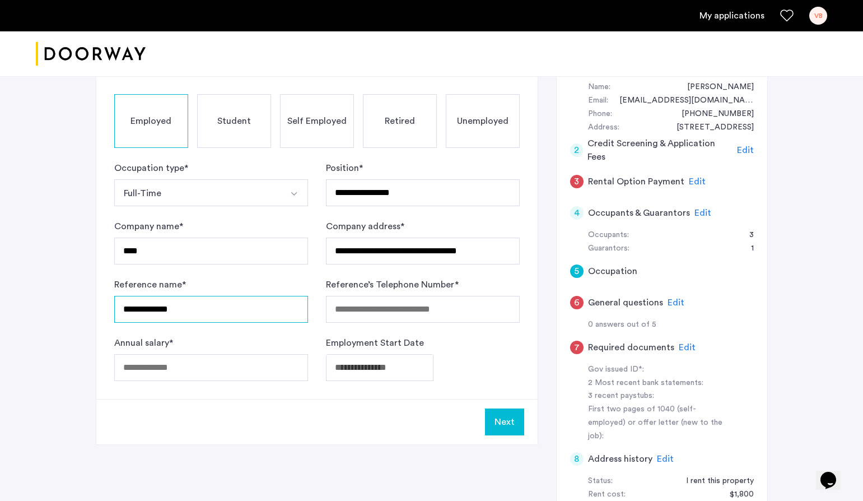
type input "**********"
click at [359, 314] on input "Reference’s Telephone Number *" at bounding box center [423, 309] width 194 height 27
type input "**********"
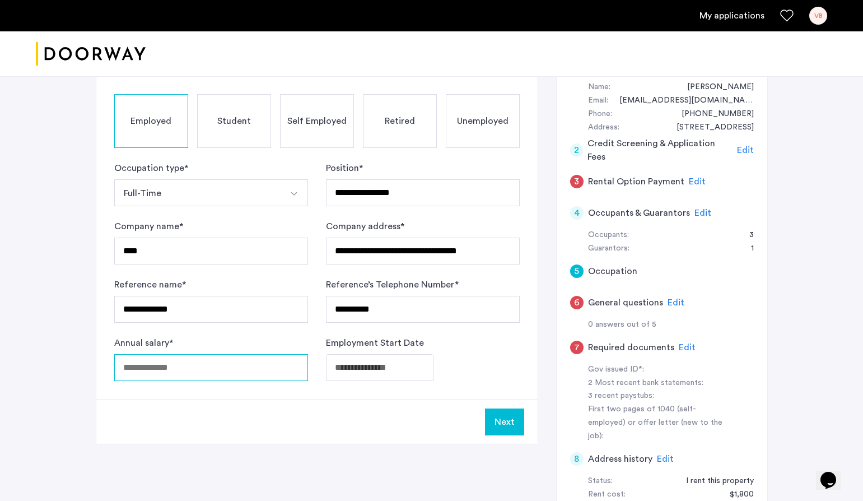
click at [219, 367] on input "Annual salary *" at bounding box center [211, 367] width 194 height 27
click at [134, 368] on input "*****" at bounding box center [211, 367] width 194 height 27
type input "*****"
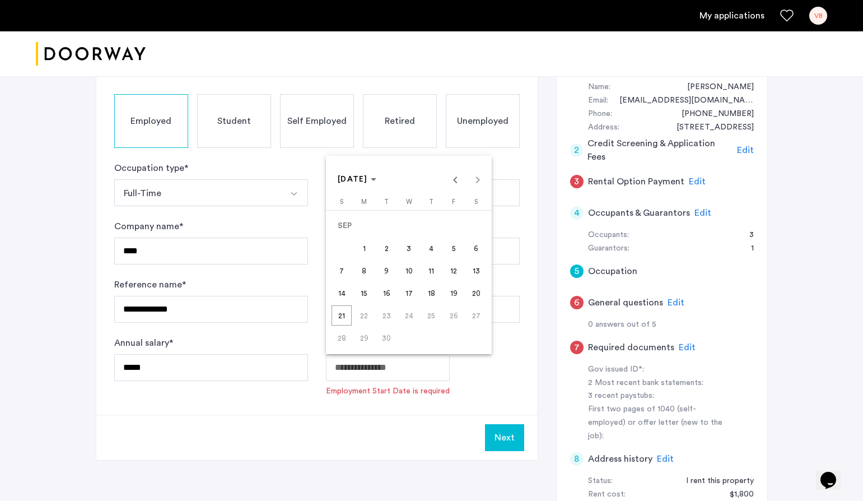
click at [351, 370] on body "**********" at bounding box center [431, 132] width 863 height 501
click at [483, 184] on div "SEP 2025 SEP 2025" at bounding box center [409, 179] width 160 height 22
click at [475, 183] on div "SEP 2025 SEP 2025" at bounding box center [409, 179] width 160 height 22
click at [474, 175] on div "SEP 2025 SEP 2025" at bounding box center [409, 179] width 160 height 22
click at [366, 256] on span "1" at bounding box center [364, 248] width 20 height 20
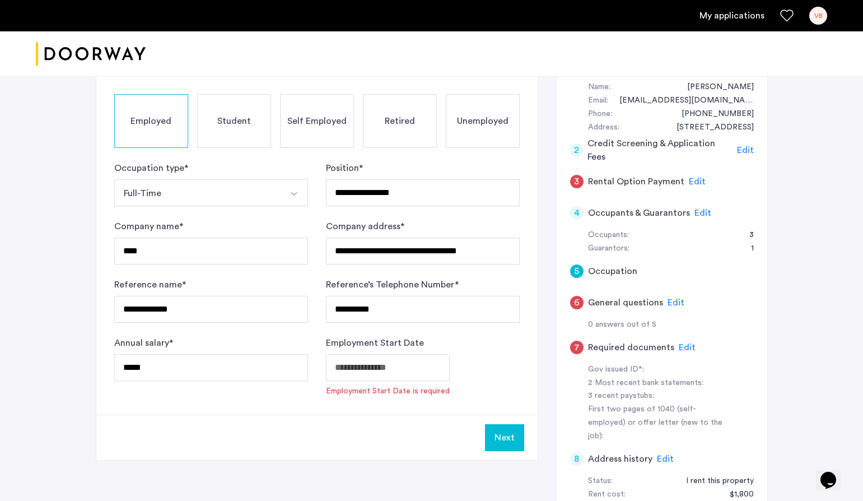
type input "**********"
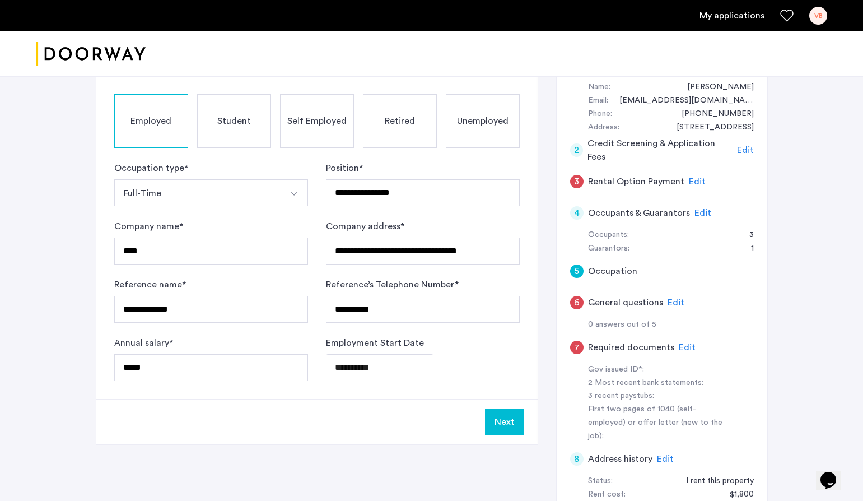
click at [513, 427] on button "Next" at bounding box center [504, 421] width 39 height 27
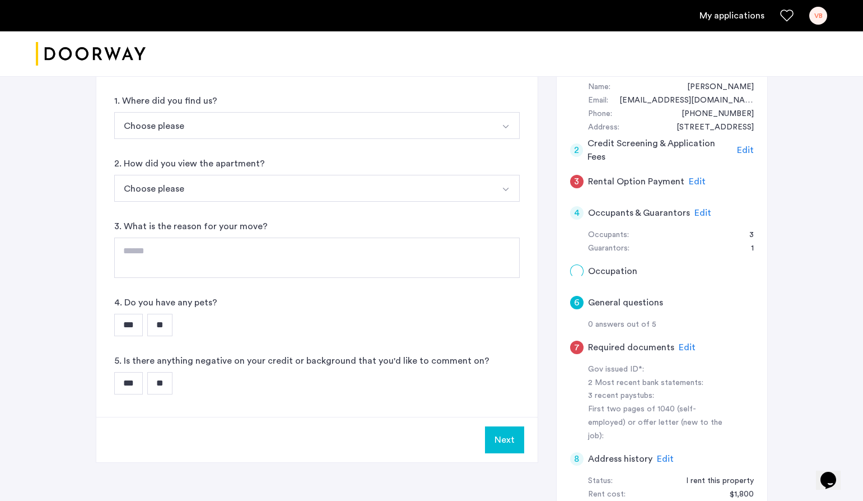
scroll to position [0, 0]
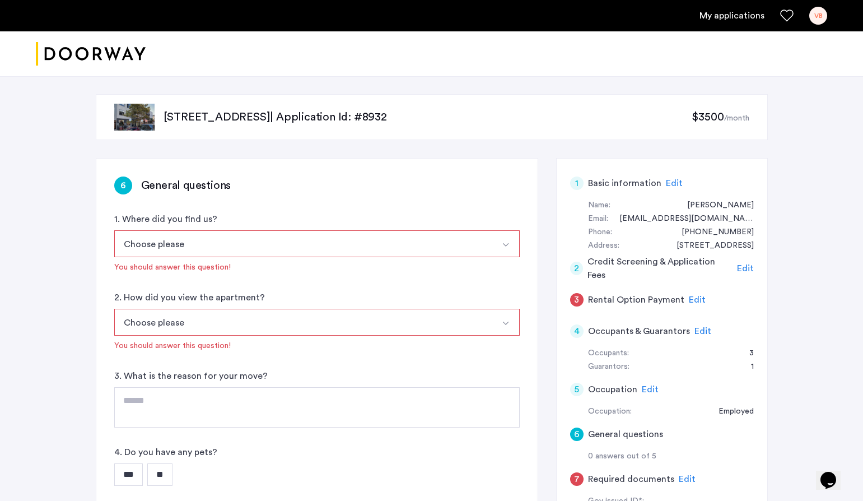
click at [405, 242] on button "Choose please" at bounding box center [303, 243] width 379 height 27
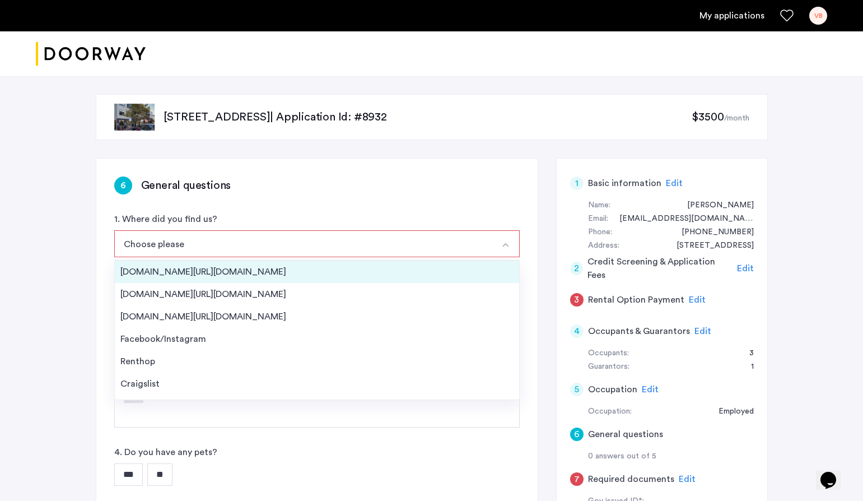
click at [339, 278] on div "Streeteasy.com/Zillow.com" at bounding box center [316, 271] width 393 height 13
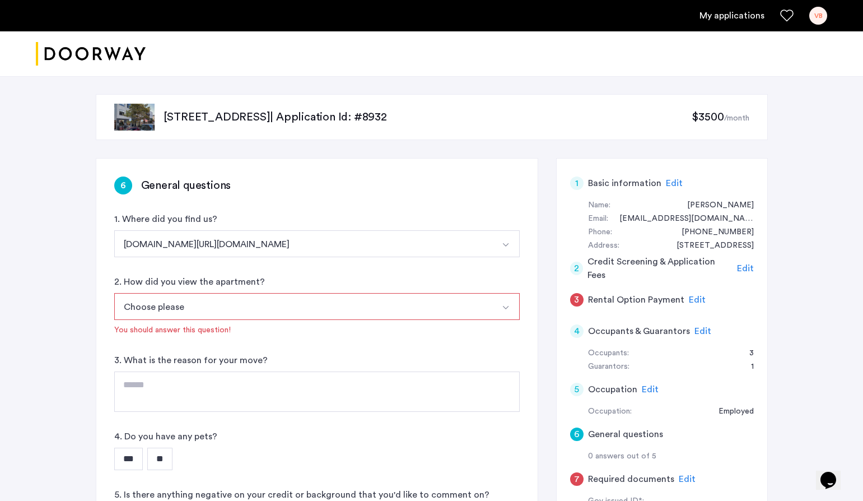
click at [313, 313] on button "Choose please" at bounding box center [303, 306] width 379 height 27
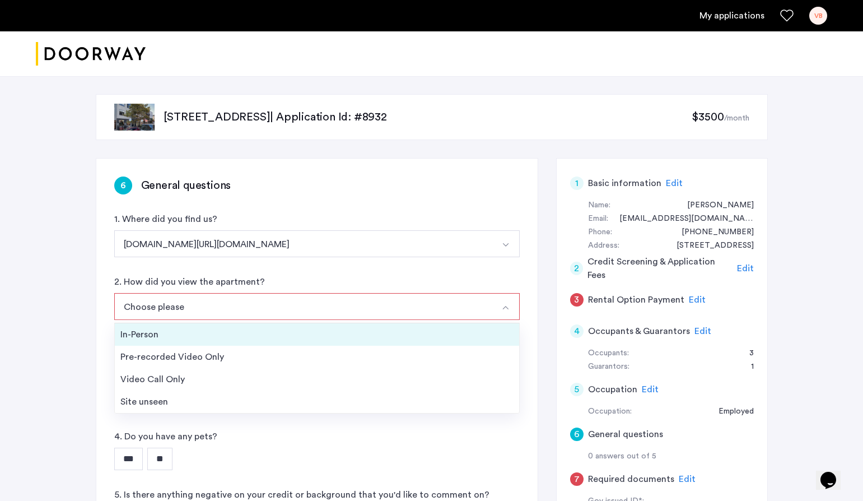
click at [298, 330] on div "In-Person" at bounding box center [316, 334] width 393 height 13
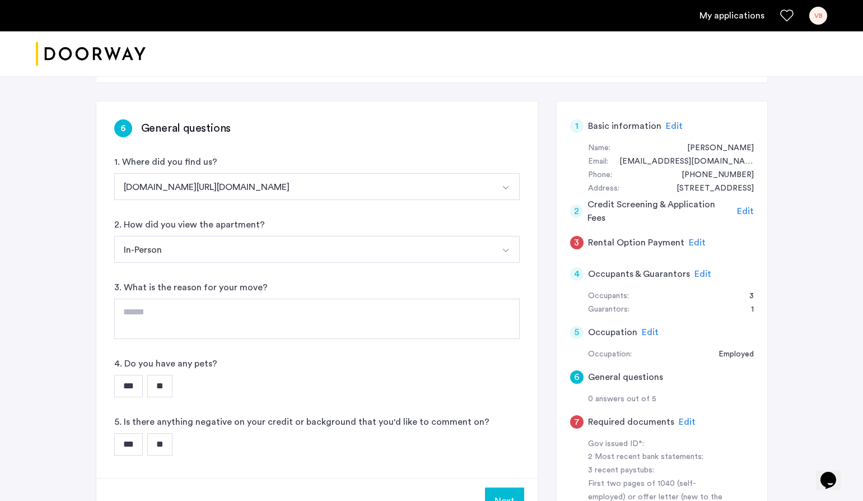
scroll to position [63, 0]
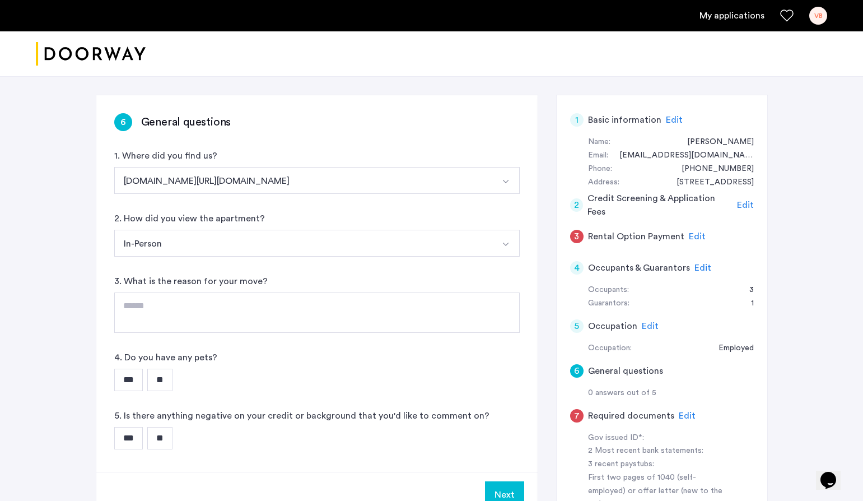
click at [164, 382] on input "**" at bounding box center [159, 379] width 25 height 22
click at [167, 437] on input "**" at bounding box center [159, 438] width 25 height 22
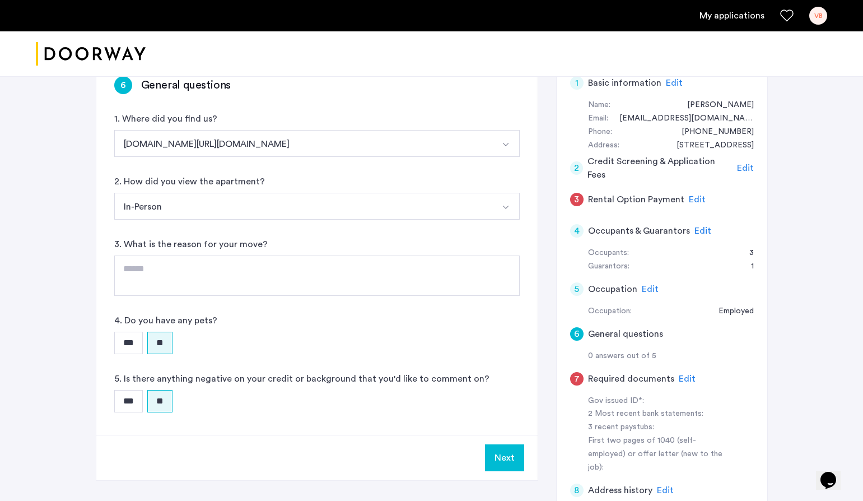
scroll to position [172, 0]
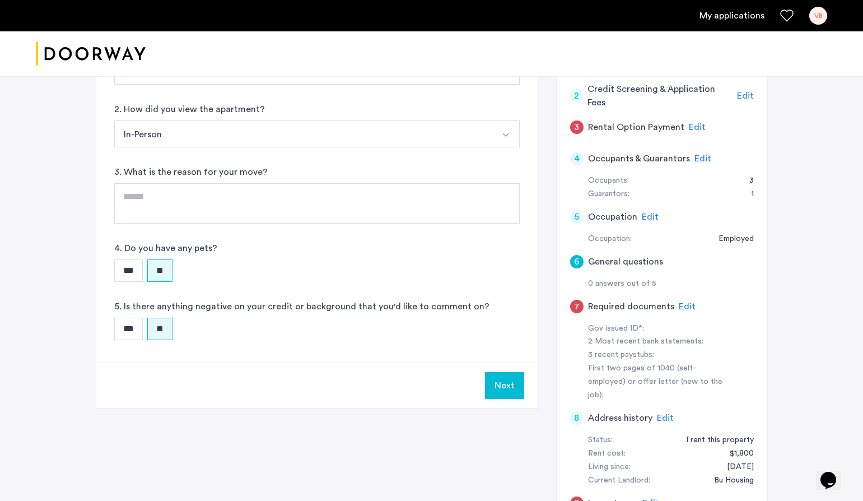
click at [513, 391] on button "Next" at bounding box center [504, 385] width 39 height 27
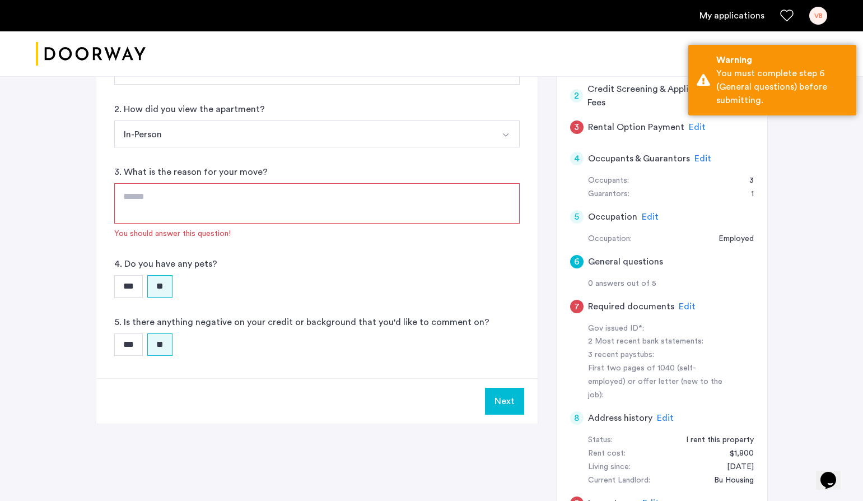
click at [273, 210] on textarea at bounding box center [316, 203] width 405 height 40
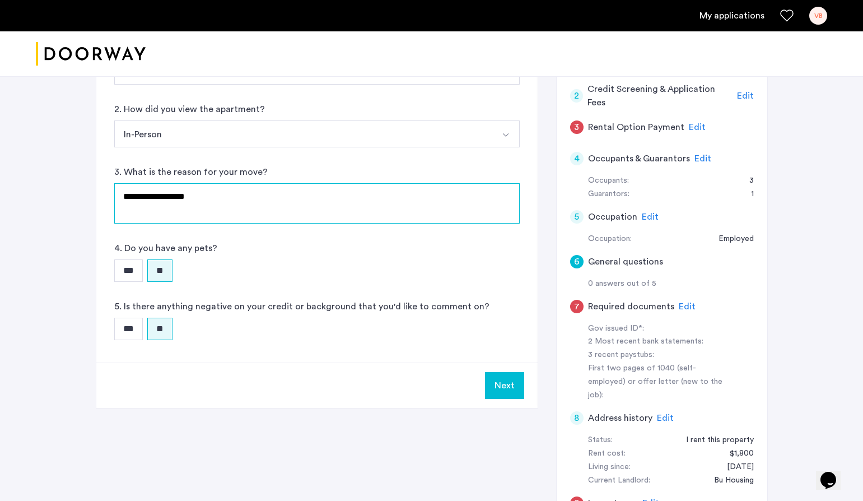
type textarea "**********"
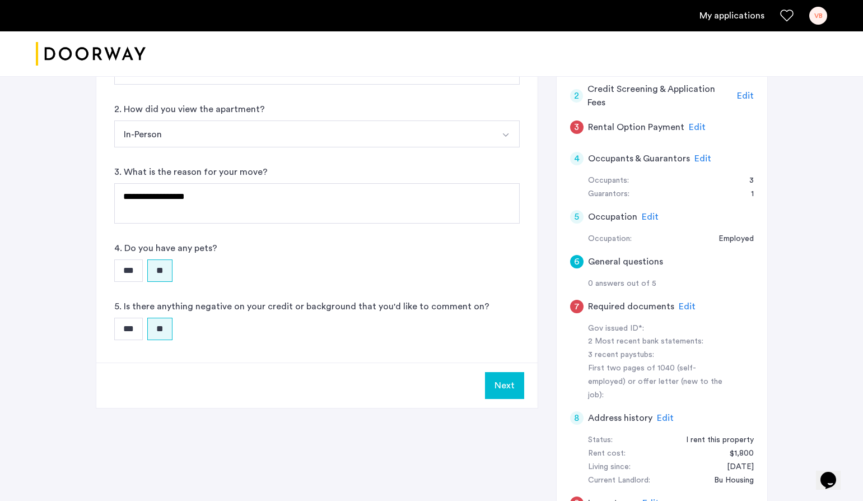
click at [502, 390] on button "Next" at bounding box center [504, 385] width 39 height 27
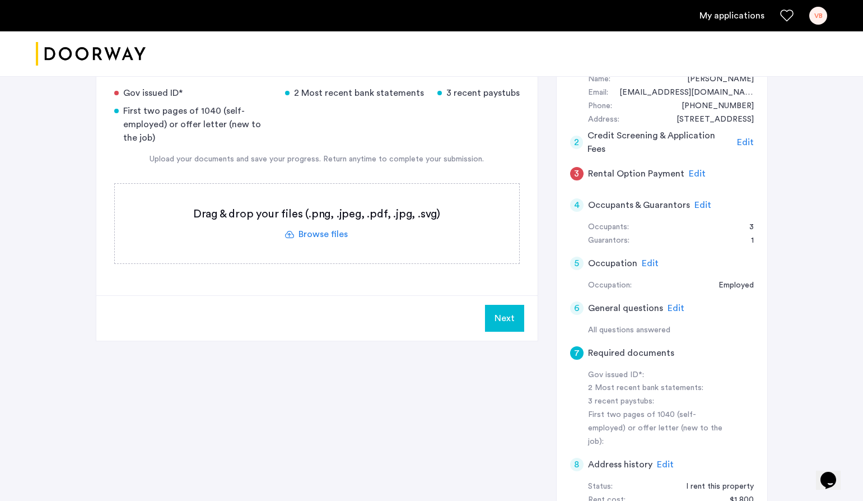
scroll to position [117, 0]
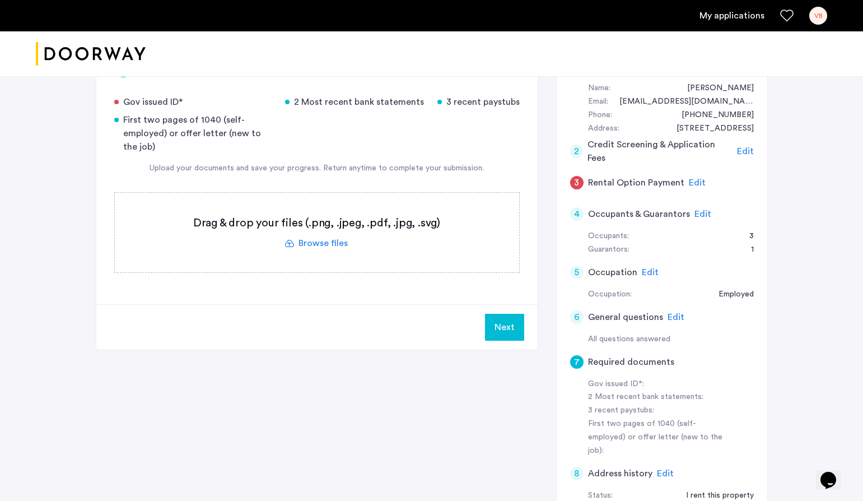
click at [355, 245] on label at bounding box center [317, 233] width 404 height 80
click at [0, 0] on input "file" at bounding box center [0, 0] width 0 height 0
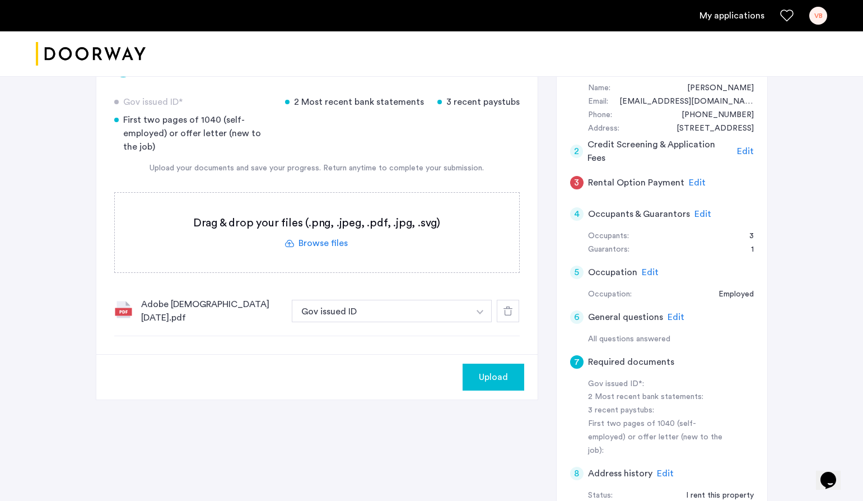
click at [494, 378] on span "Upload" at bounding box center [493, 376] width 29 height 13
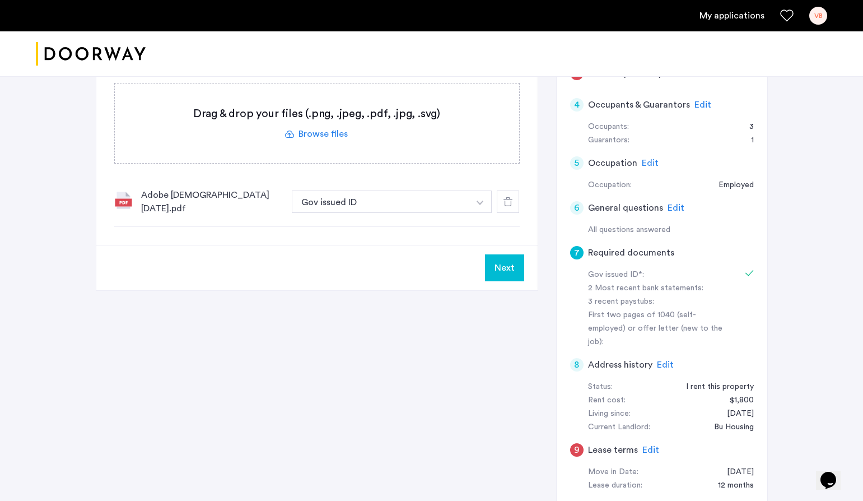
scroll to position [234, 0]
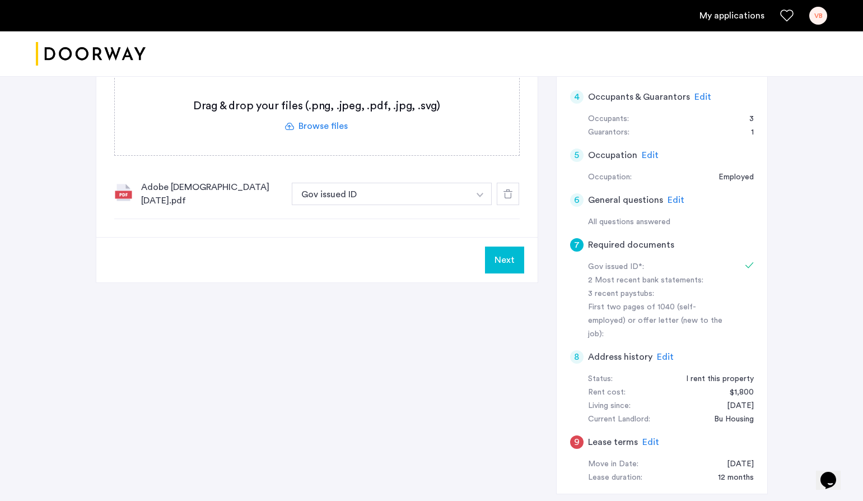
click at [578, 350] on div "8" at bounding box center [576, 356] width 13 height 13
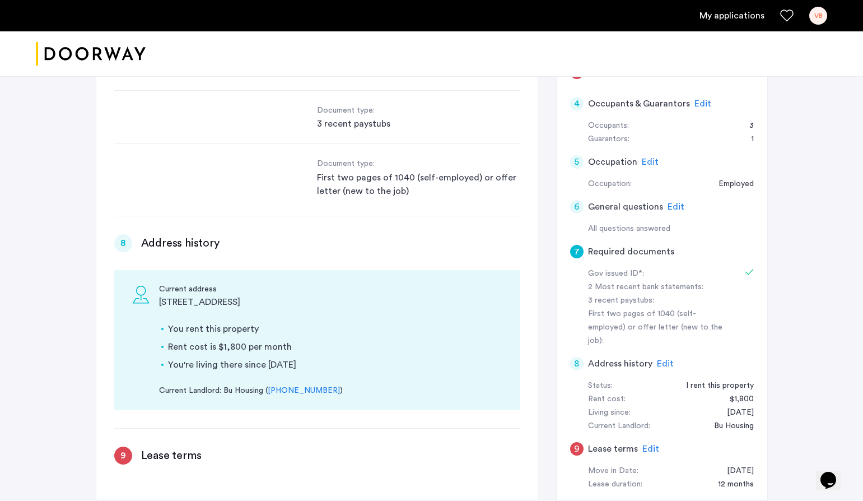
scroll to position [263, 0]
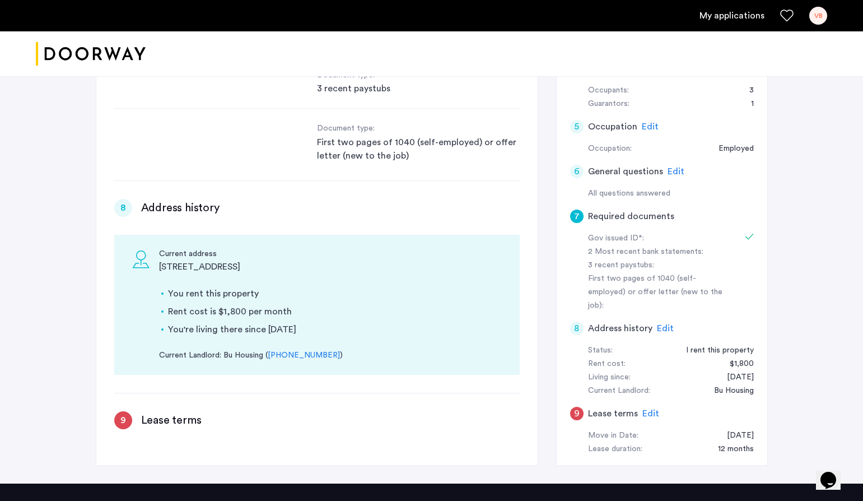
click at [572, 407] on div "9" at bounding box center [576, 413] width 13 height 13
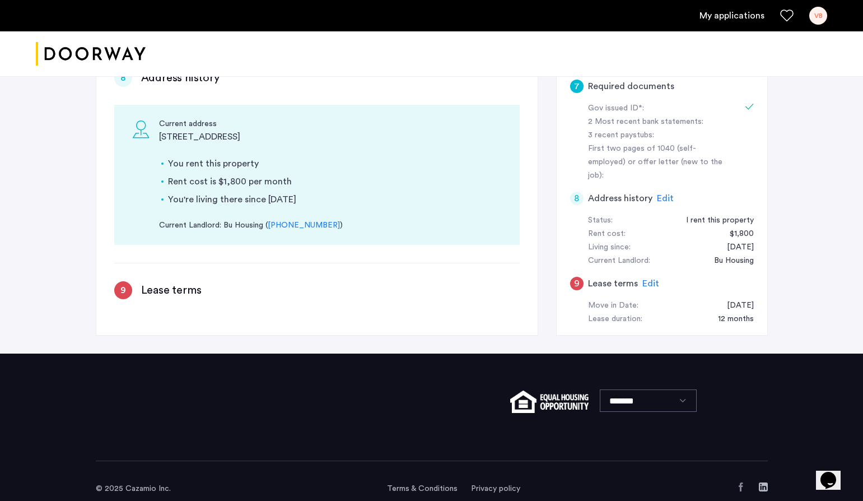
scroll to position [394, 0]
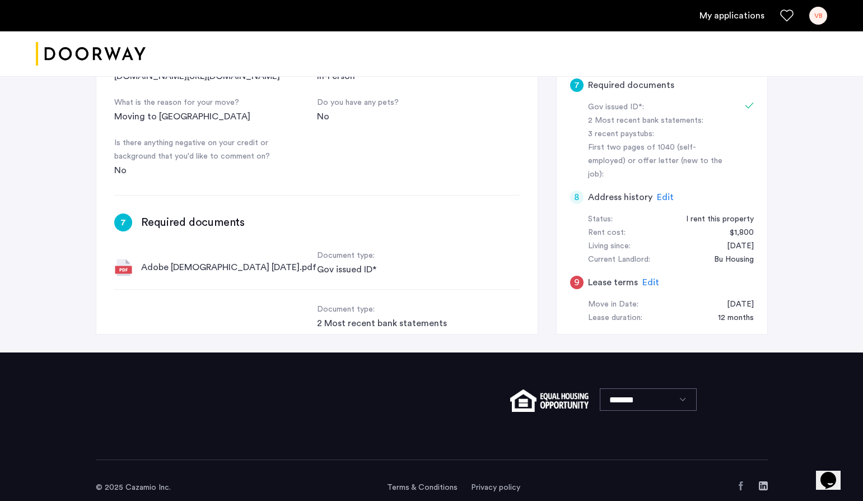
click at [643, 278] on span "Edit" at bounding box center [650, 282] width 17 height 9
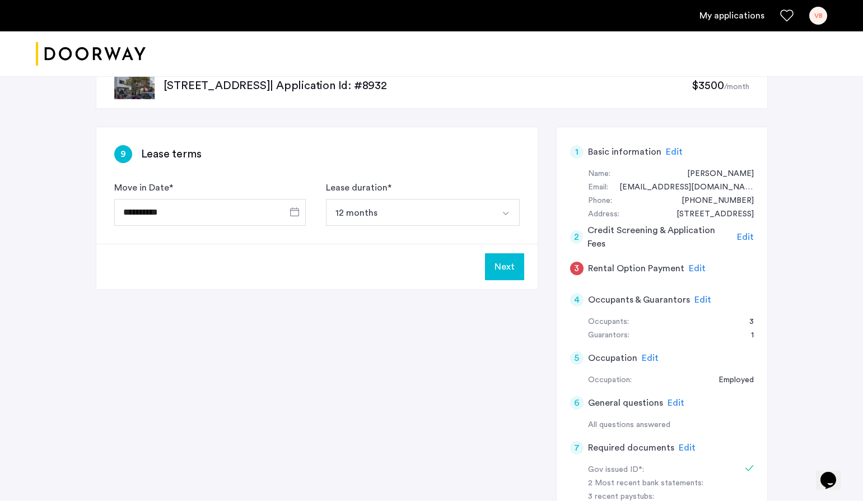
scroll to position [0, 0]
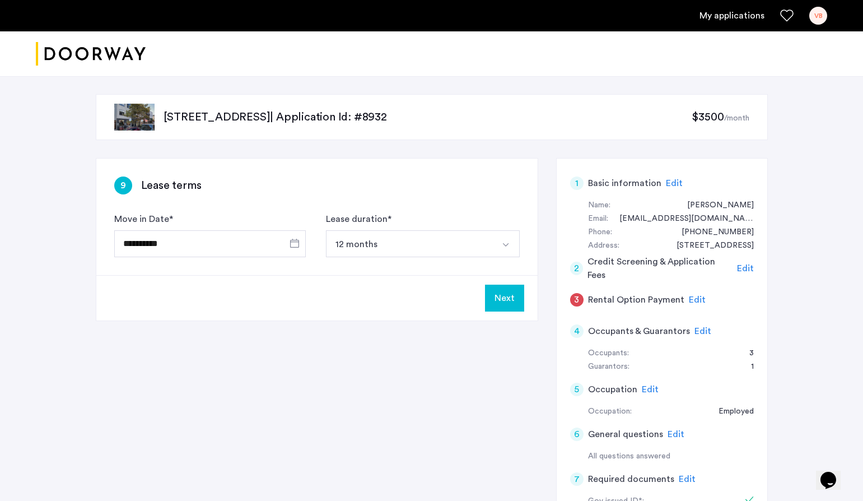
click at [692, 304] on span "Edit" at bounding box center [697, 299] width 17 height 9
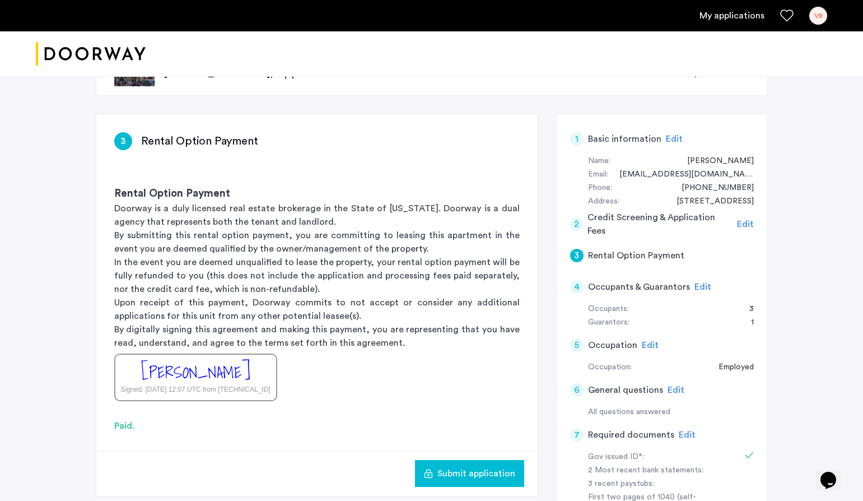
scroll to position [102, 0]
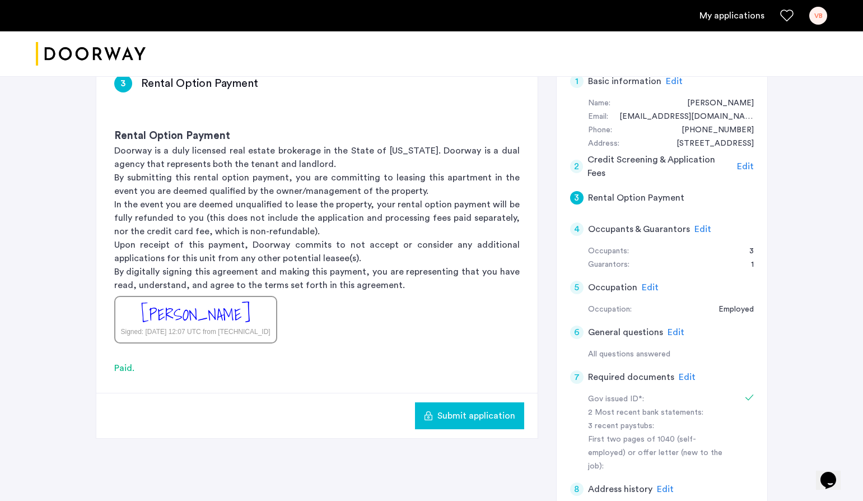
click at [443, 428] on button "Submit application" at bounding box center [469, 415] width 109 height 27
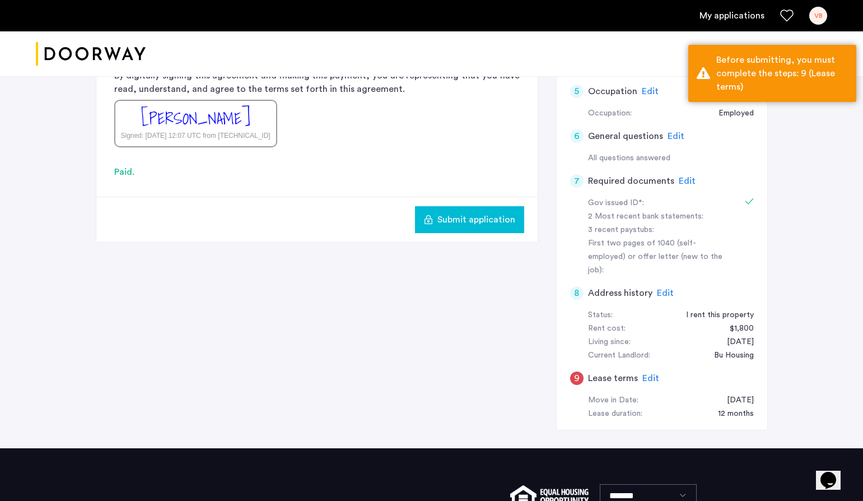
scroll to position [369, 0]
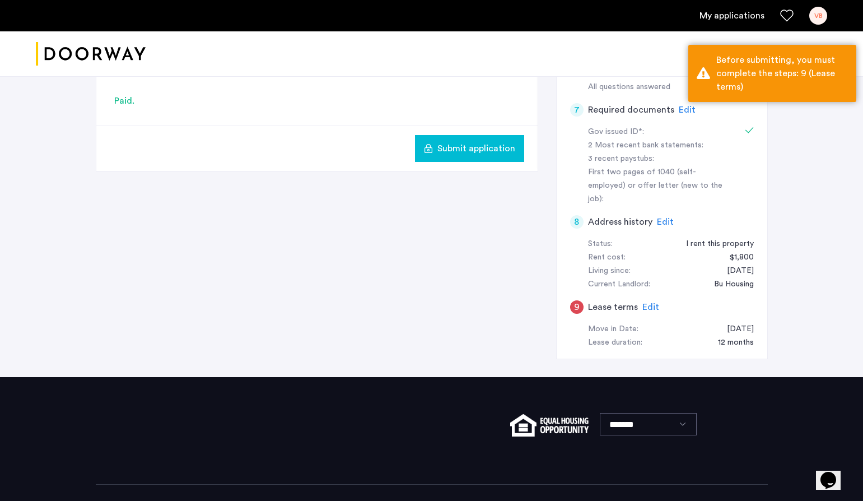
click at [650, 302] on span "Edit" at bounding box center [650, 306] width 17 height 9
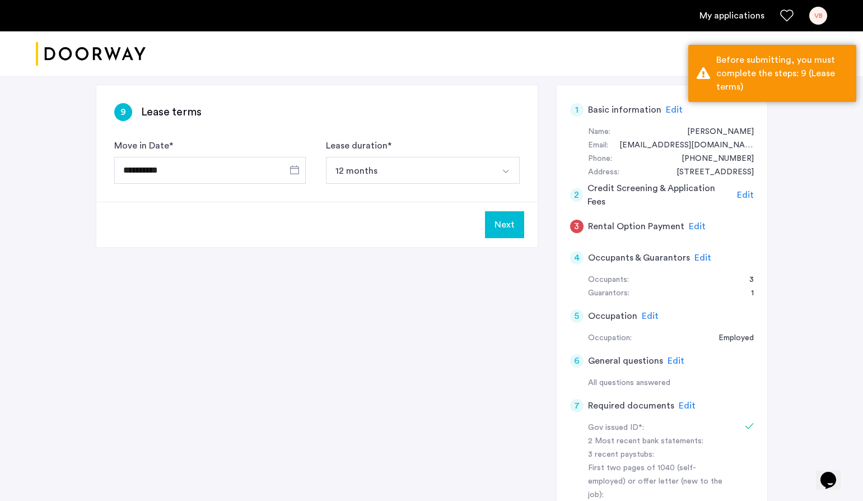
scroll to position [0, 0]
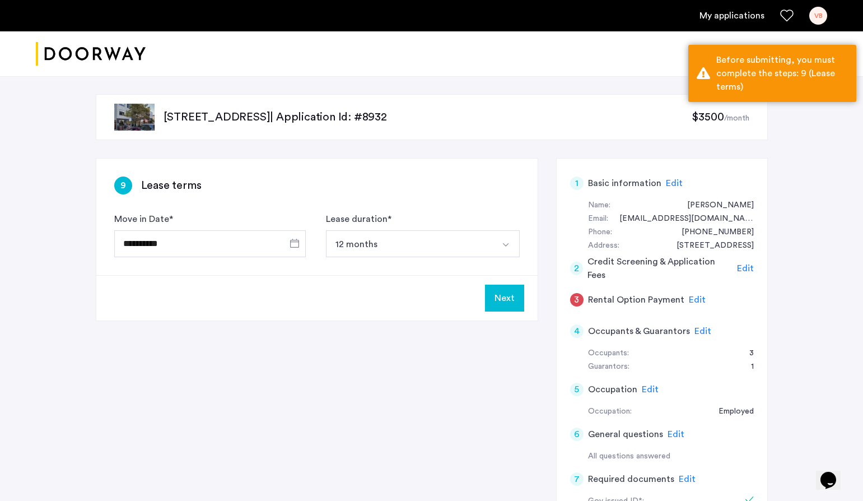
drag, startPoint x: 504, startPoint y: 302, endPoint x: 306, endPoint y: 321, distance: 199.1
click at [306, 321] on div "**********" at bounding box center [432, 452] width 672 height 588
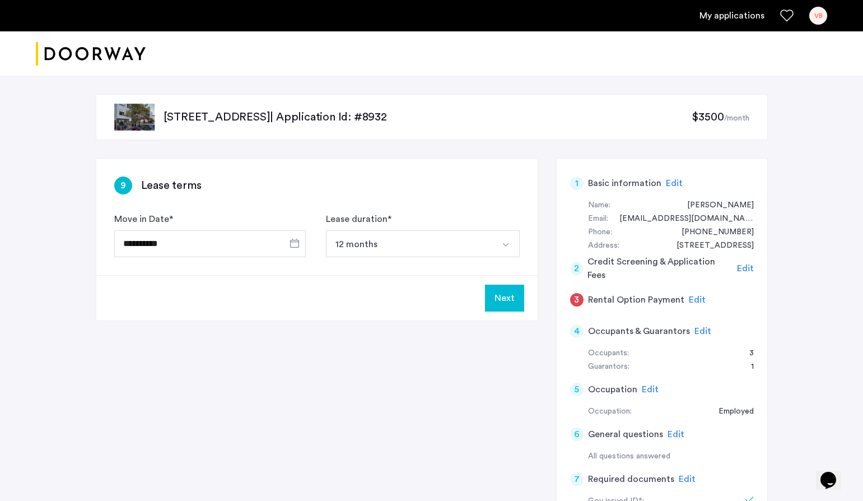
click at [508, 297] on button "Next" at bounding box center [504, 297] width 39 height 27
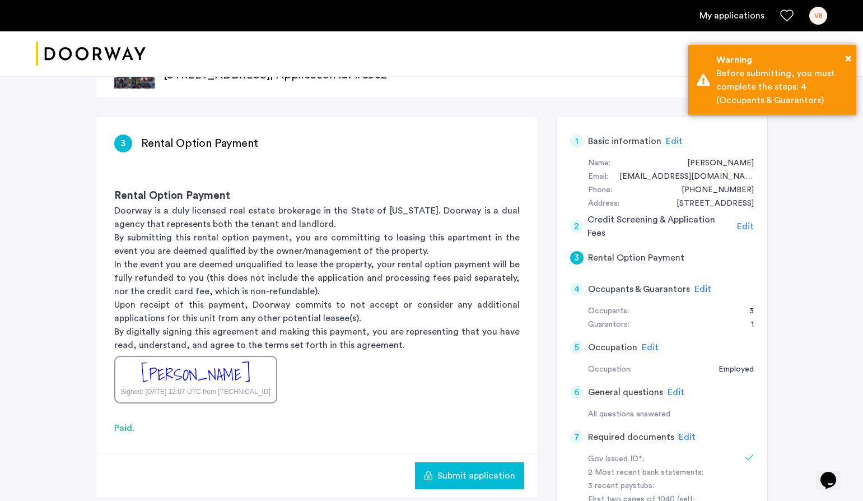
scroll to position [43, 0]
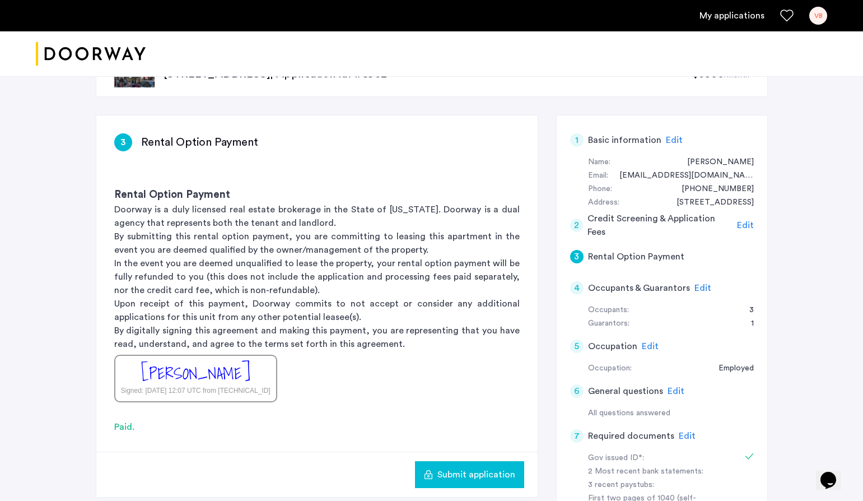
click at [580, 289] on div "4" at bounding box center [576, 287] width 13 height 13
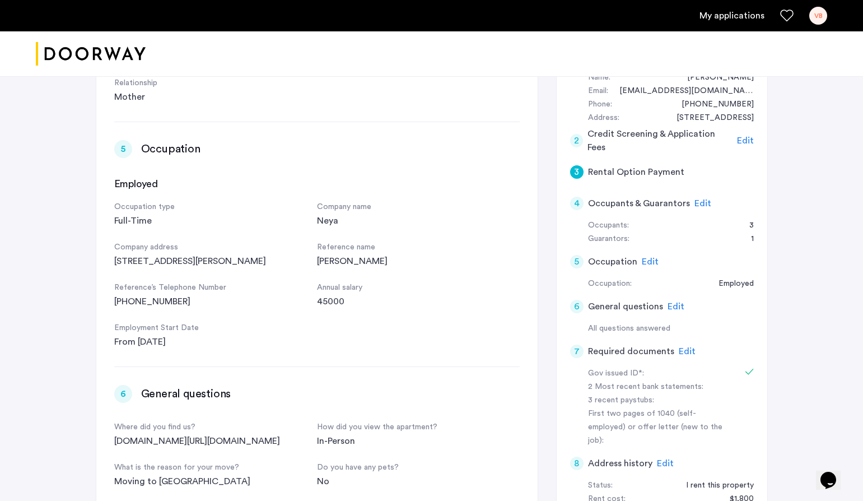
scroll to position [158, 0]
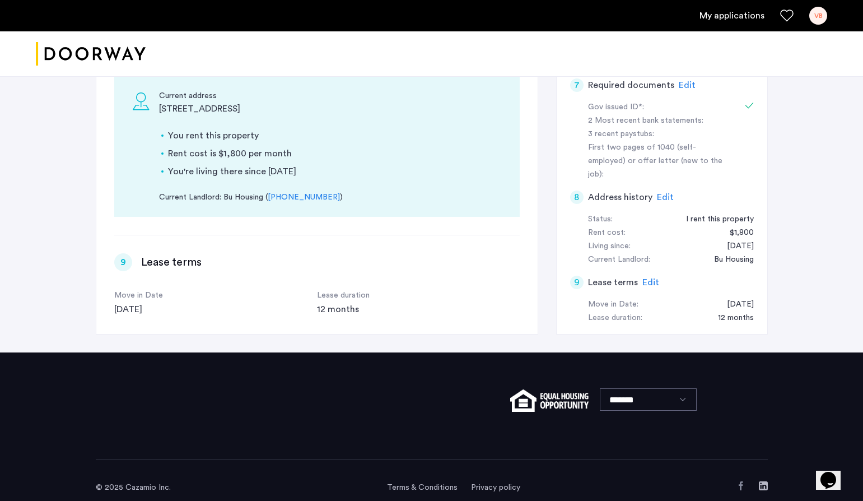
click at [578, 275] on div "9" at bounding box center [576, 281] width 13 height 13
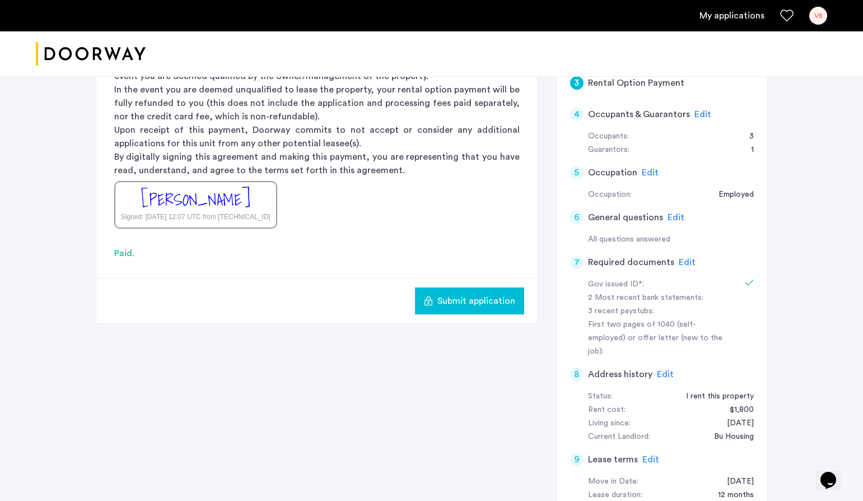
click at [499, 298] on span "Submit application" at bounding box center [476, 300] width 78 height 13
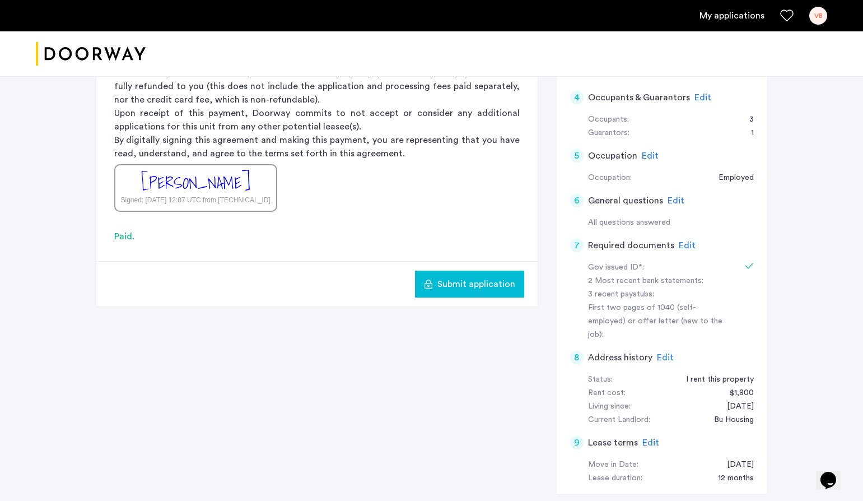
scroll to position [394, 0]
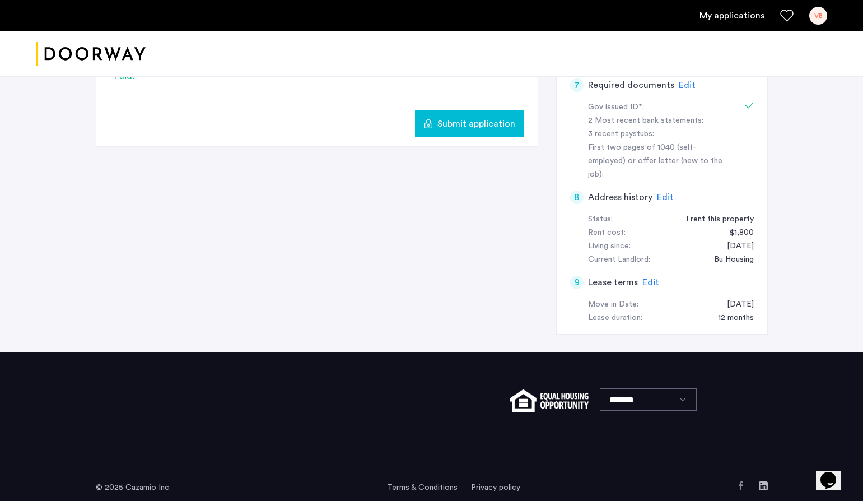
click at [479, 125] on span "Submit application" at bounding box center [476, 123] width 78 height 13
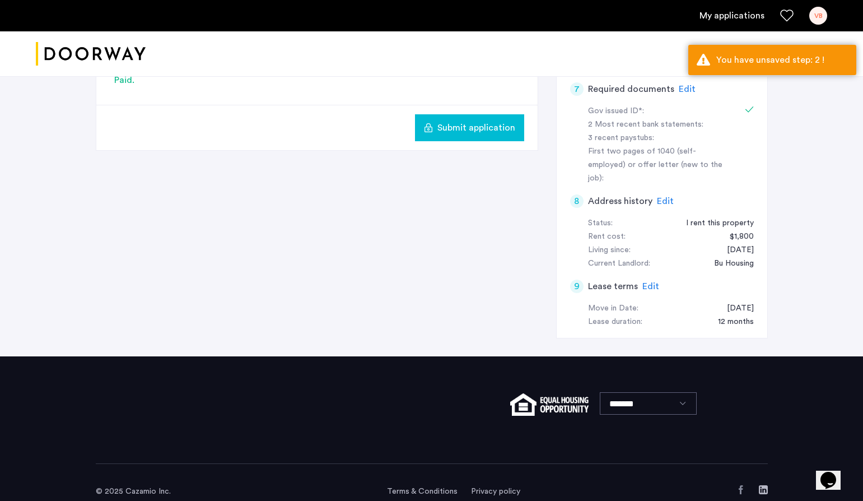
scroll to position [8, 0]
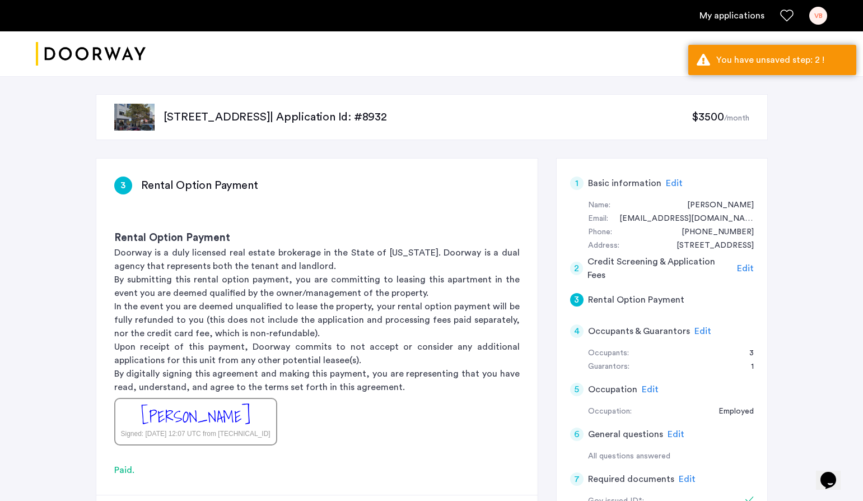
click at [575, 262] on div "2" at bounding box center [576, 267] width 13 height 13
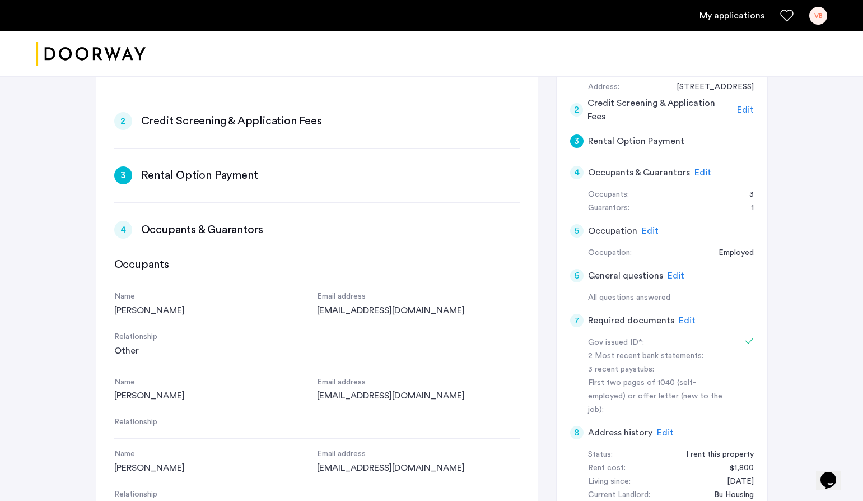
click at [124, 225] on div "4" at bounding box center [123, 230] width 18 height 18
click at [128, 233] on div "4" at bounding box center [123, 230] width 18 height 18
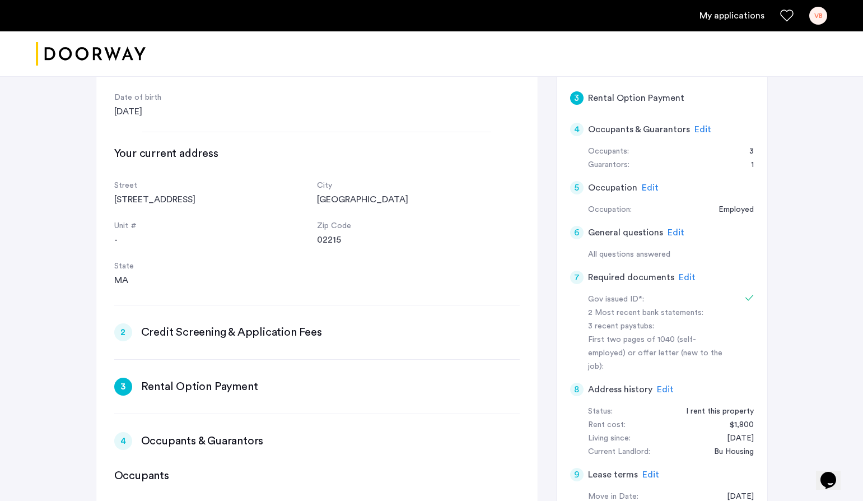
scroll to position [0, 0]
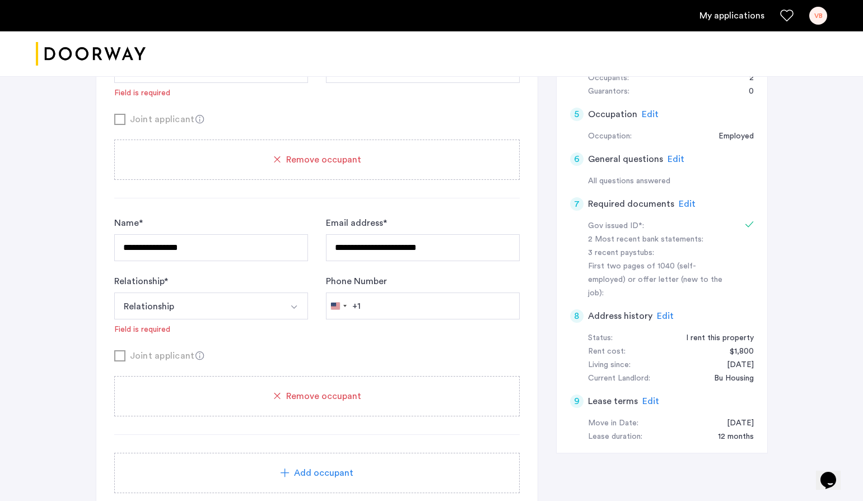
scroll to position [246, 0]
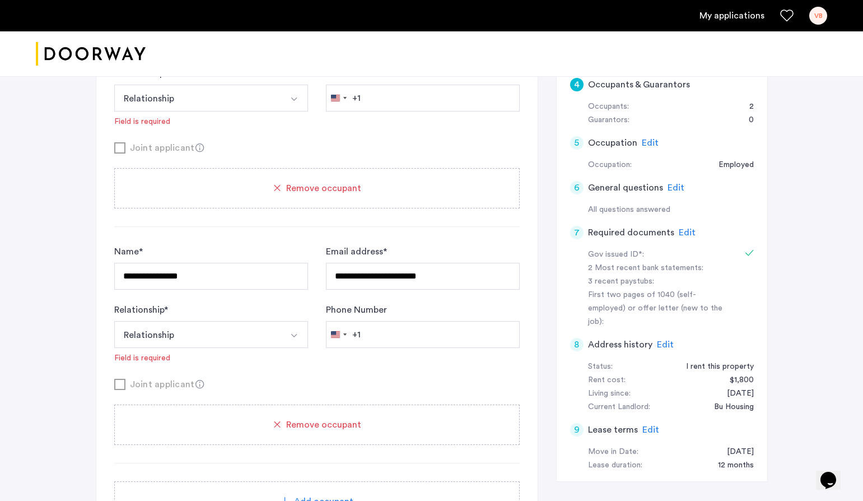
click at [195, 338] on button "Relationship" at bounding box center [197, 334] width 167 height 27
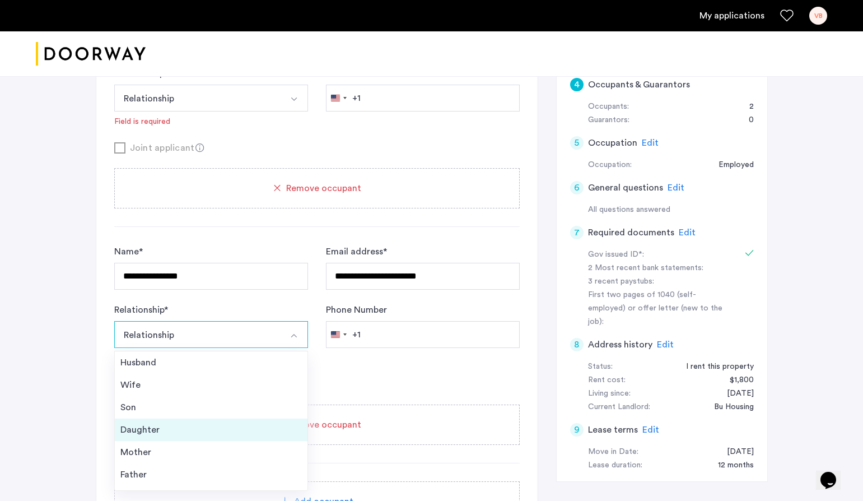
scroll to position [40, 0]
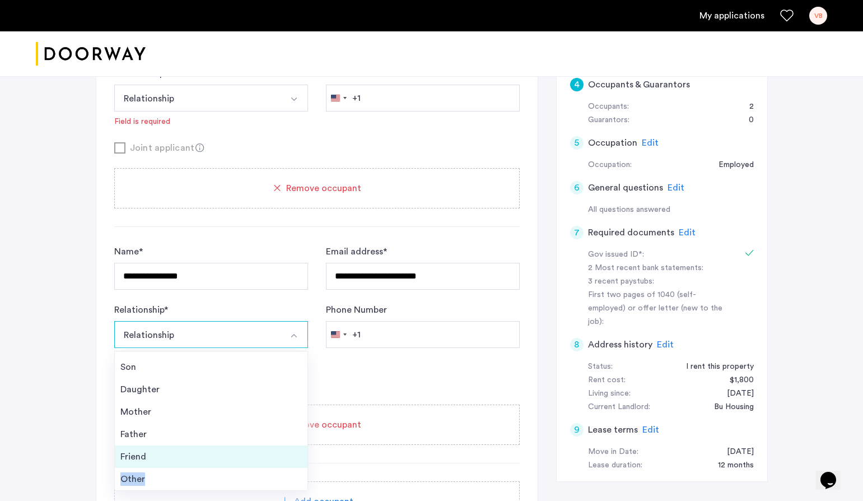
drag, startPoint x: 157, startPoint y: 485, endPoint x: 152, endPoint y: 461, distance: 25.0
click at [152, 461] on ul "Husband Wife Son Daughter Mother Father Friend Other" at bounding box center [211, 421] width 194 height 140
click at [152, 460] on div "Friend" at bounding box center [210, 456] width 181 height 13
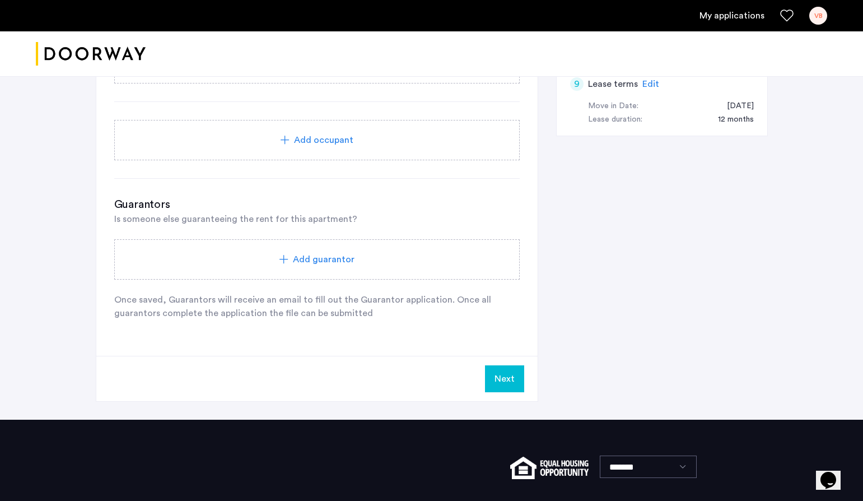
scroll to position [619, 0]
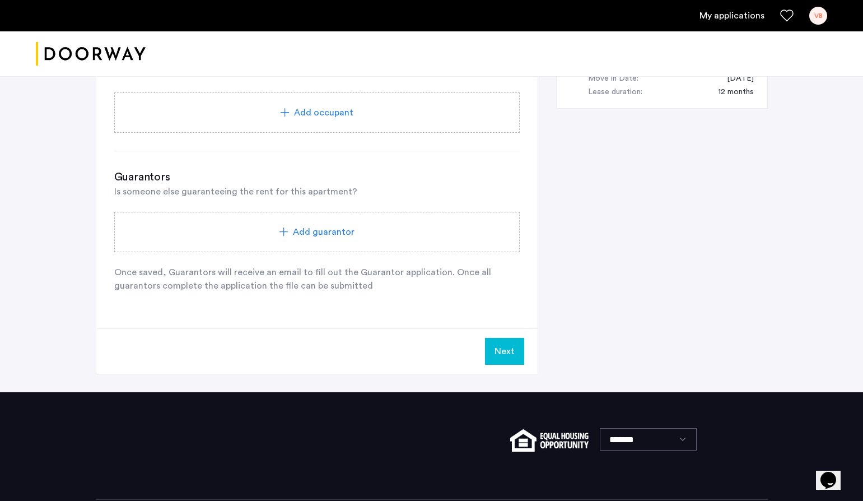
click at [417, 216] on div "Add guarantor" at bounding box center [316, 232] width 405 height 40
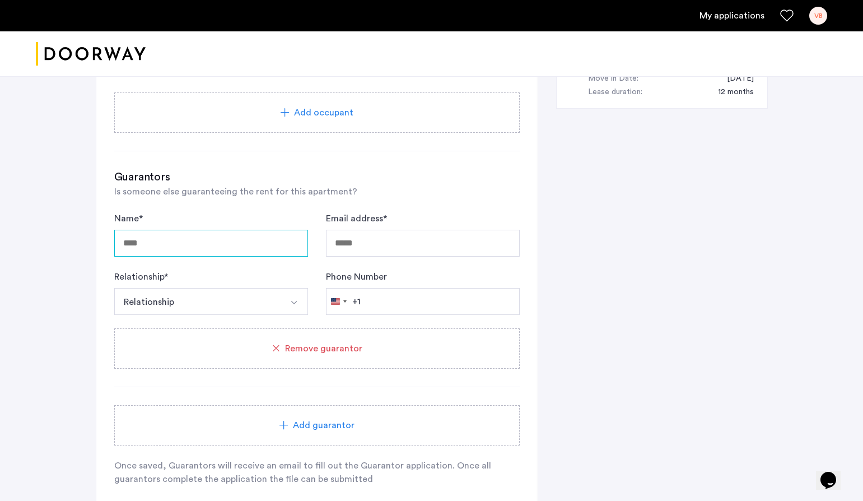
click at [235, 253] on input "Name *" at bounding box center [211, 243] width 194 height 27
type input "**********"
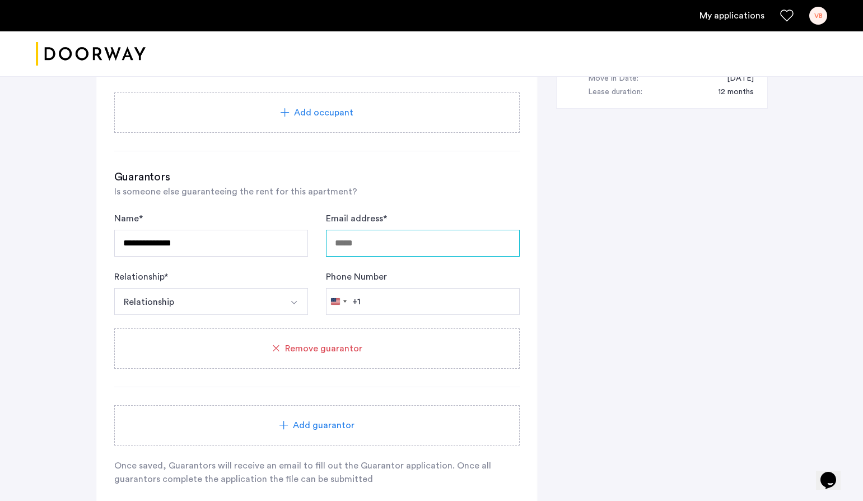
click at [367, 245] on input "Email address *" at bounding box center [423, 243] width 194 height 27
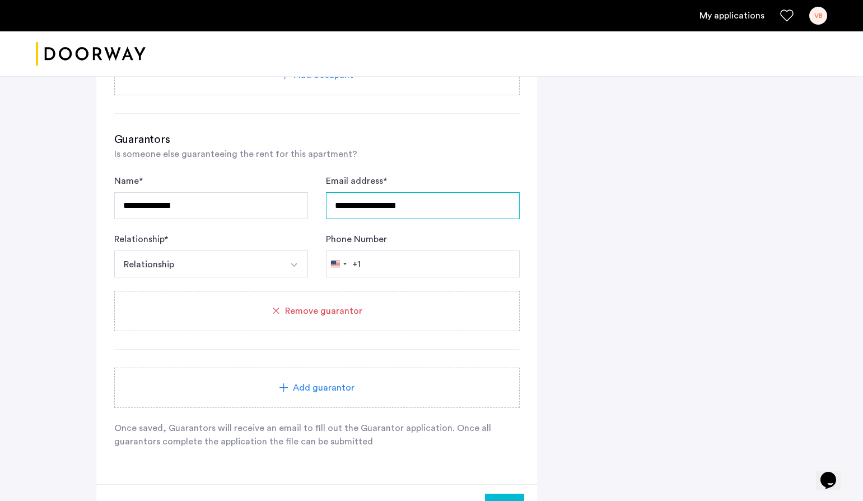
scroll to position [759, 0]
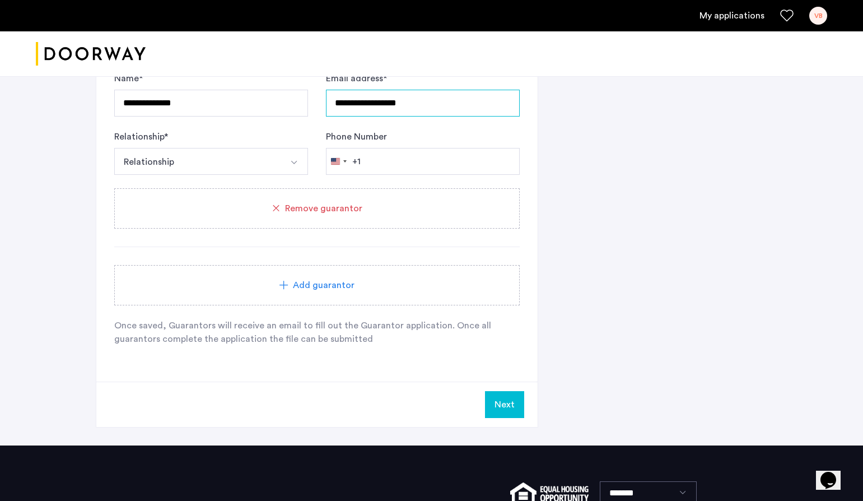
type input "**********"
click at [218, 163] on button "Relationship" at bounding box center [197, 161] width 167 height 27
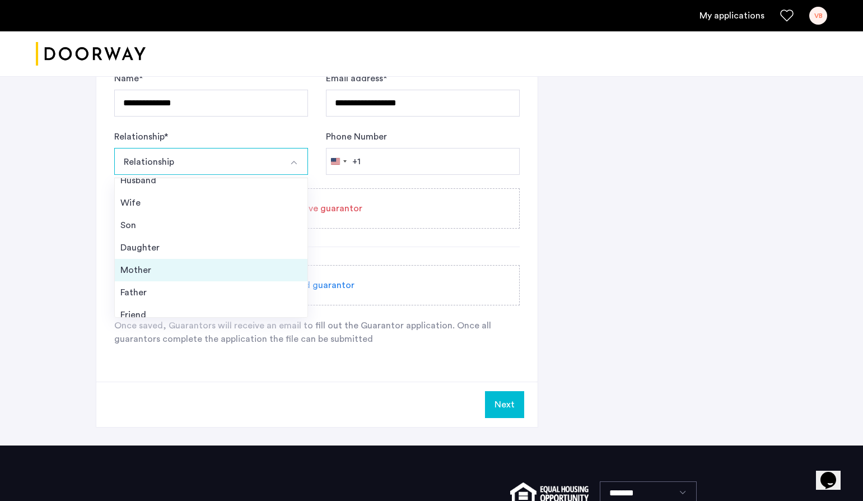
scroll to position [40, 0]
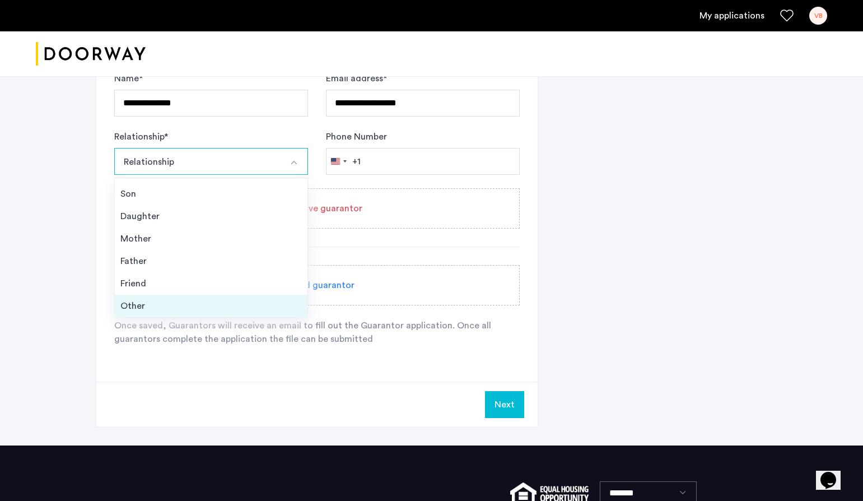
click at [204, 315] on li "Other" at bounding box center [211, 306] width 193 height 22
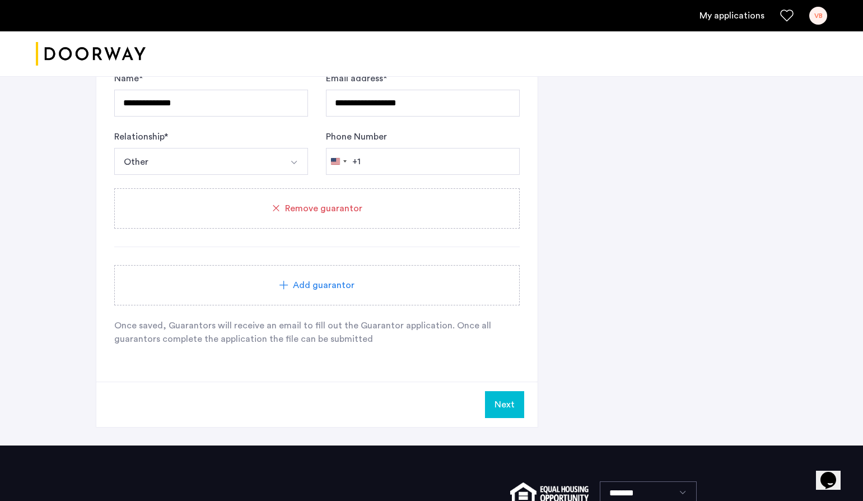
click at [505, 403] on button "Next" at bounding box center [504, 404] width 39 height 27
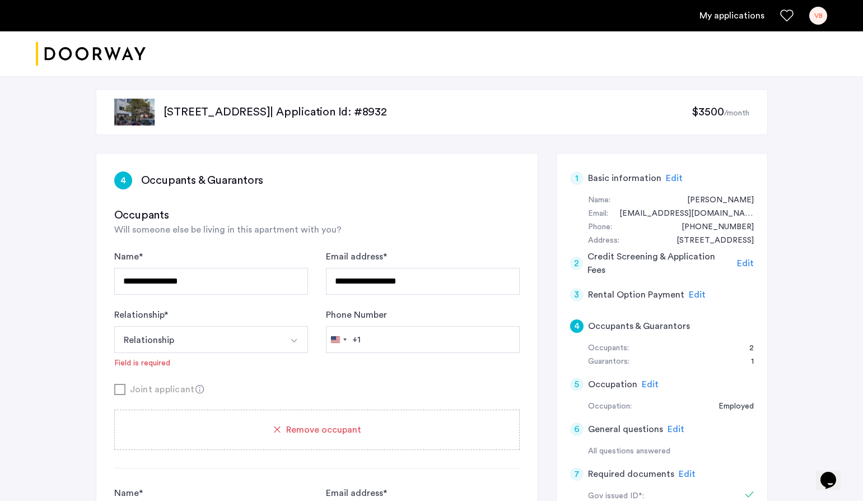
scroll to position [0, 0]
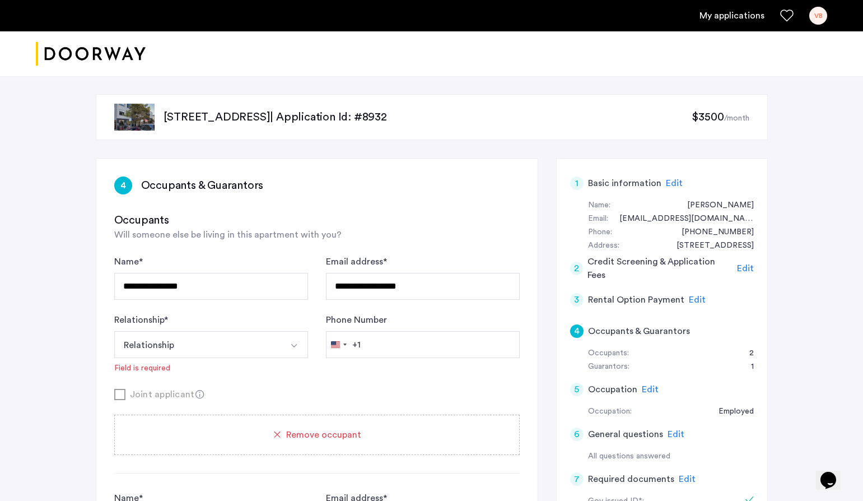
click at [244, 343] on button "Relationship" at bounding box center [197, 344] width 167 height 27
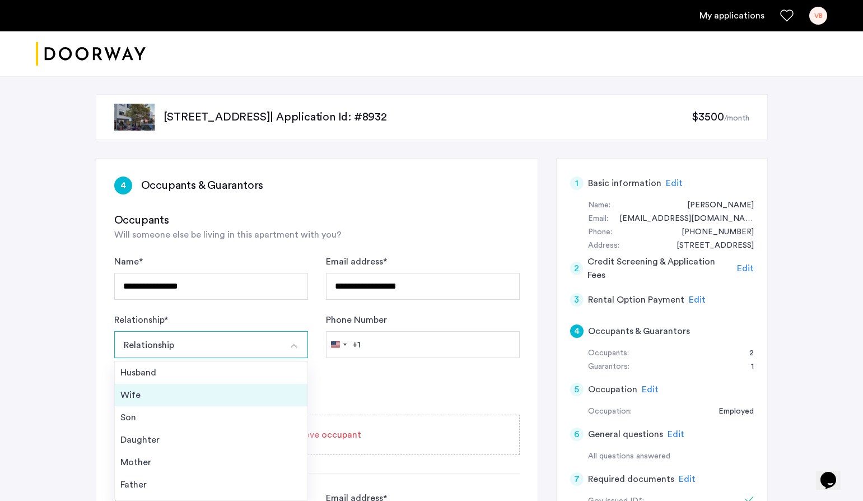
scroll to position [40, 0]
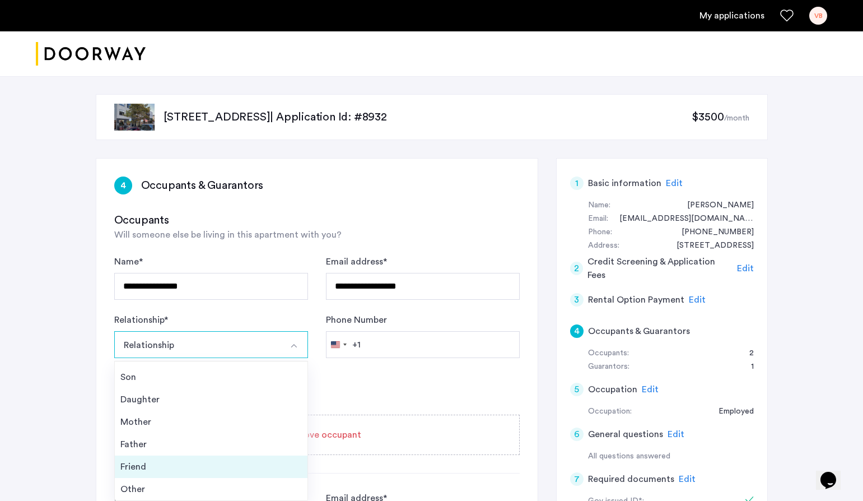
click at [202, 465] on div "Friend" at bounding box center [210, 466] width 181 height 13
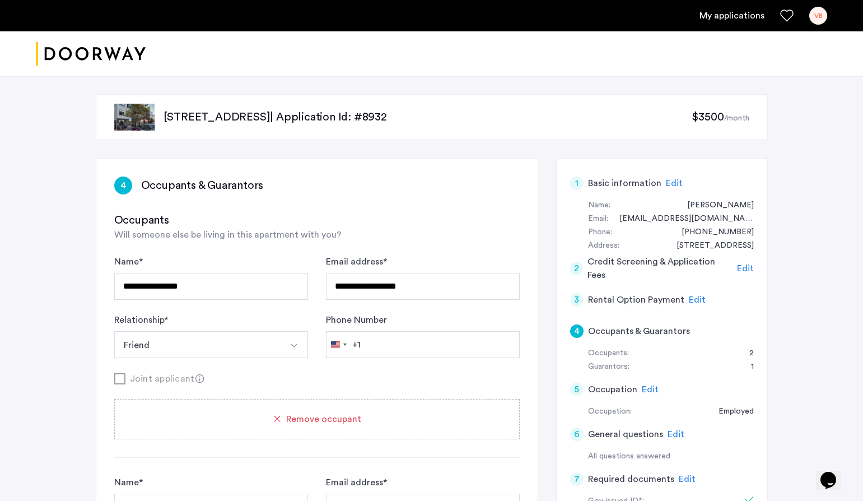
scroll to position [852, 0]
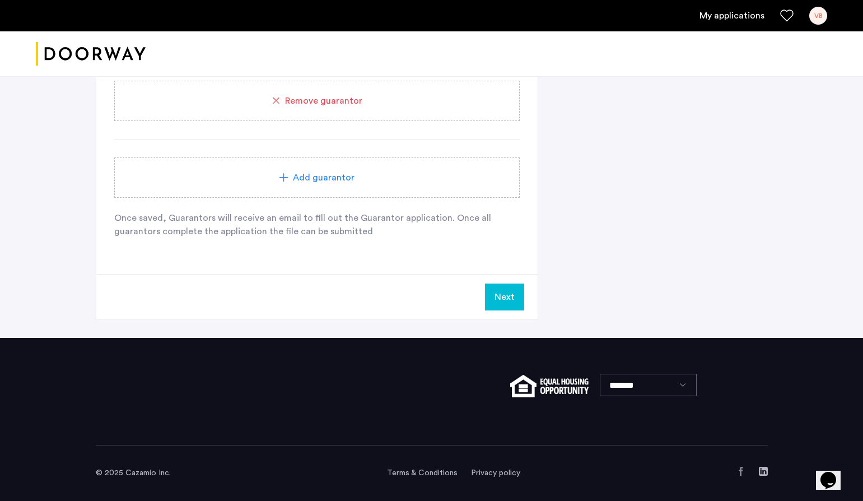
click at [502, 293] on button "Next" at bounding box center [504, 296] width 39 height 27
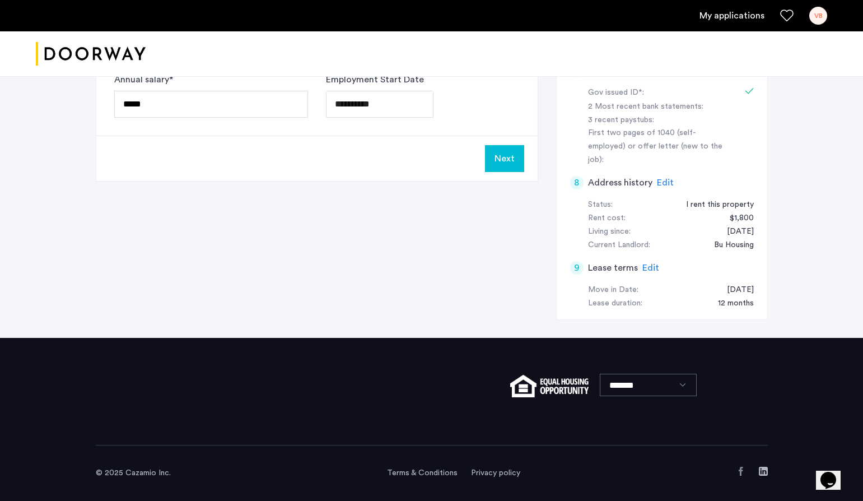
scroll to position [0, 0]
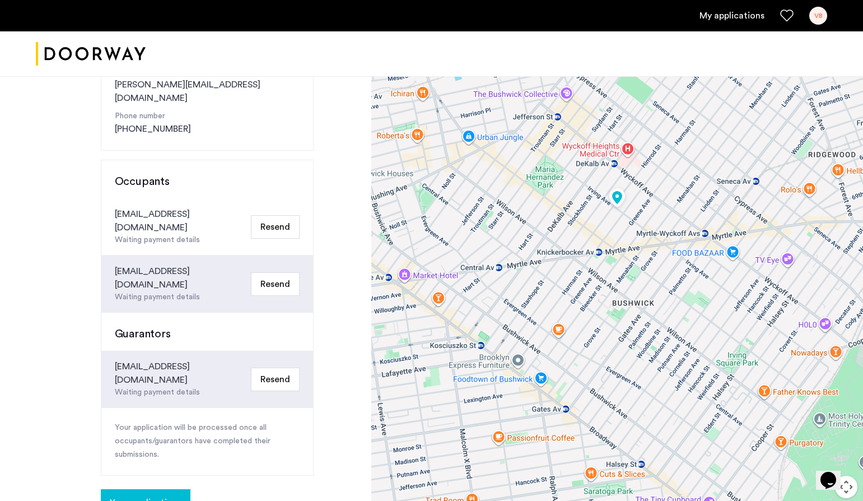
scroll to position [198, 0]
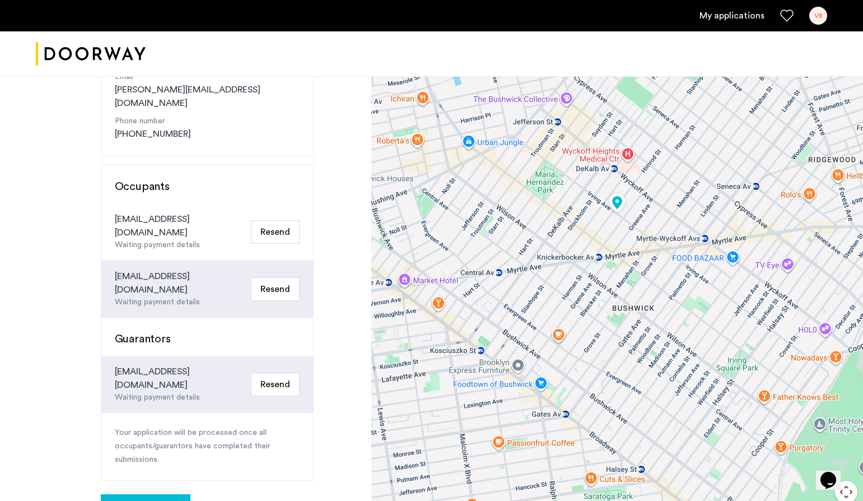
click at [277, 277] on button "Resend" at bounding box center [275, 289] width 49 height 24
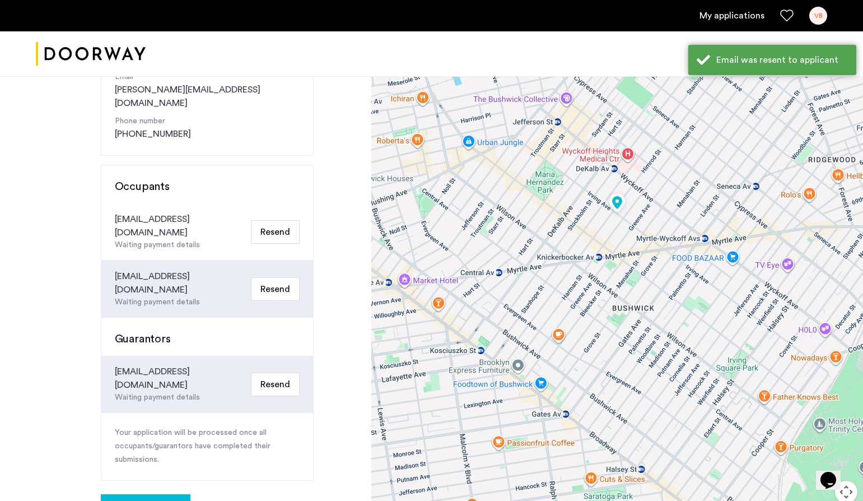
click at [283, 220] on button "Resend" at bounding box center [275, 232] width 49 height 24
click at [273, 372] on button "Resend" at bounding box center [275, 384] width 49 height 24
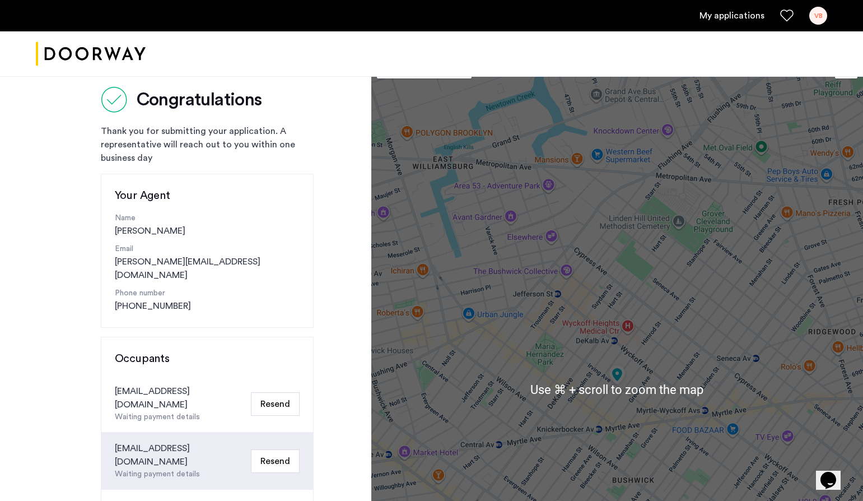
scroll to position [22, 0]
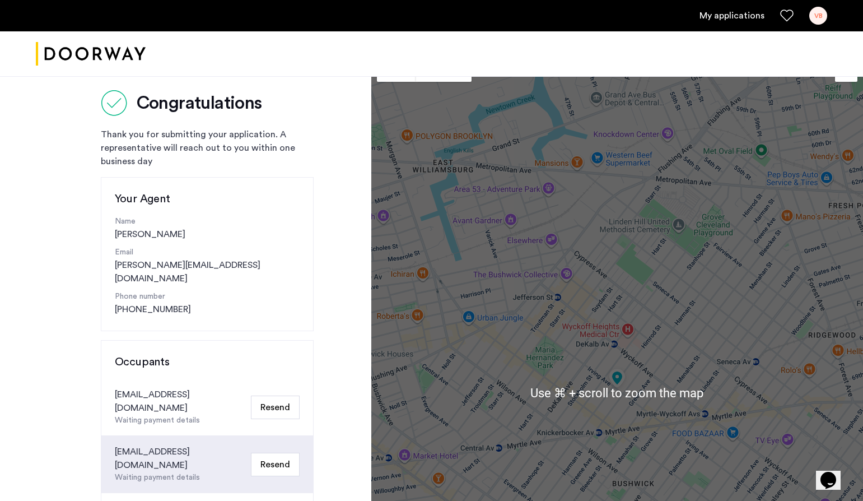
click at [721, 17] on link "My applications" at bounding box center [731, 15] width 65 height 13
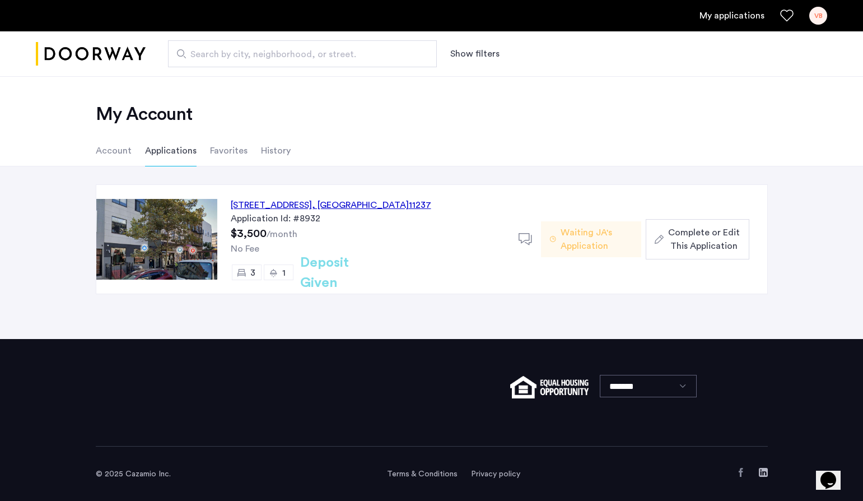
click at [381, 201] on span ", [GEOGRAPHIC_DATA]" at bounding box center [360, 204] width 97 height 9
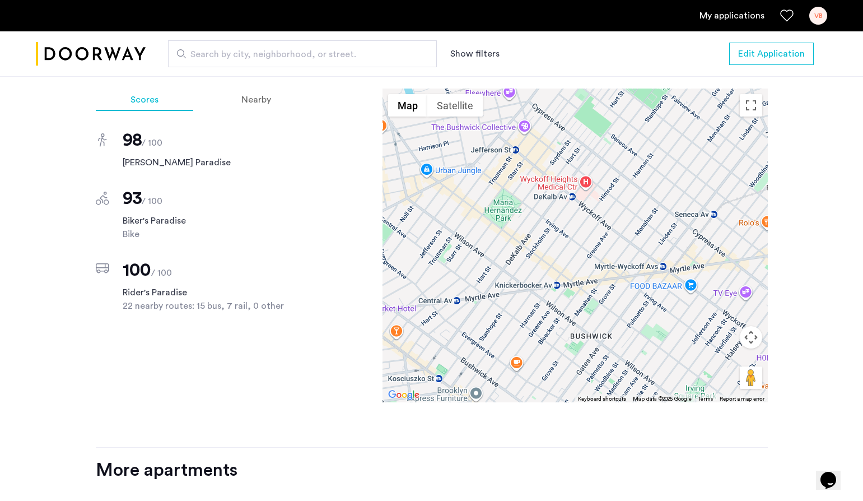
scroll to position [979, 0]
